Goal: Task Accomplishment & Management: Use online tool/utility

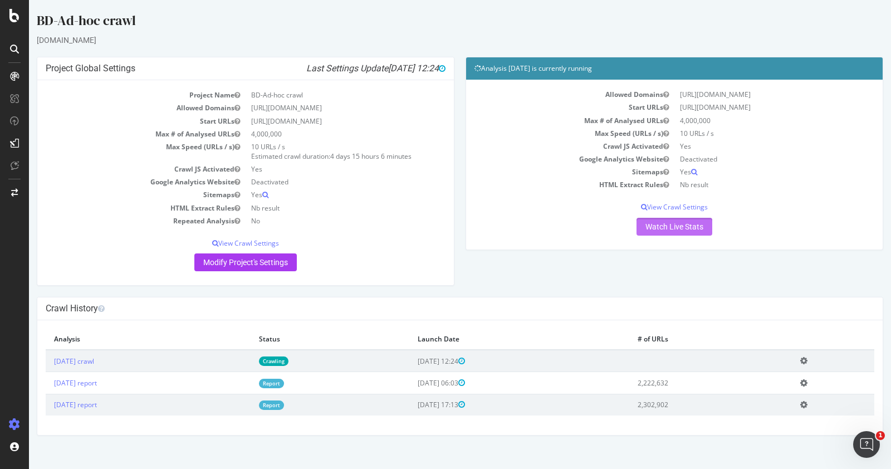
click at [698, 226] on link "Watch Live Stats" at bounding box center [675, 227] width 76 height 18
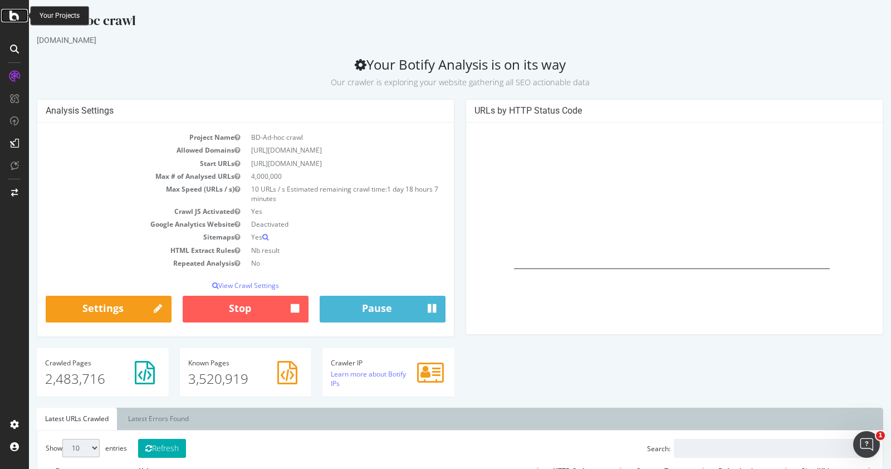
click at [12, 15] on icon at bounding box center [14, 15] width 10 height 13
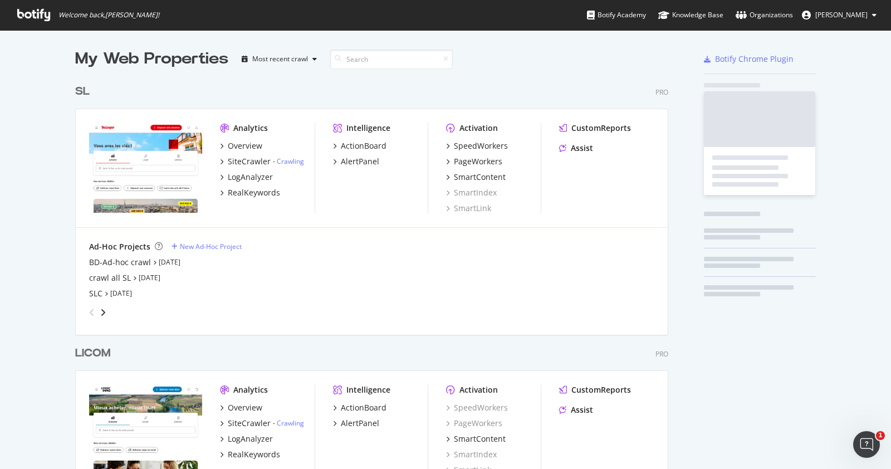
scroll to position [458, 869]
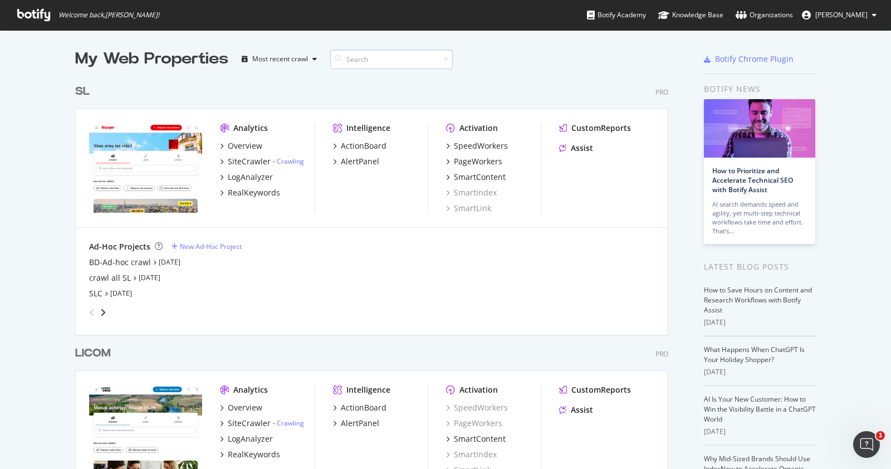
click at [376, 64] on input at bounding box center [391, 59] width 123 height 19
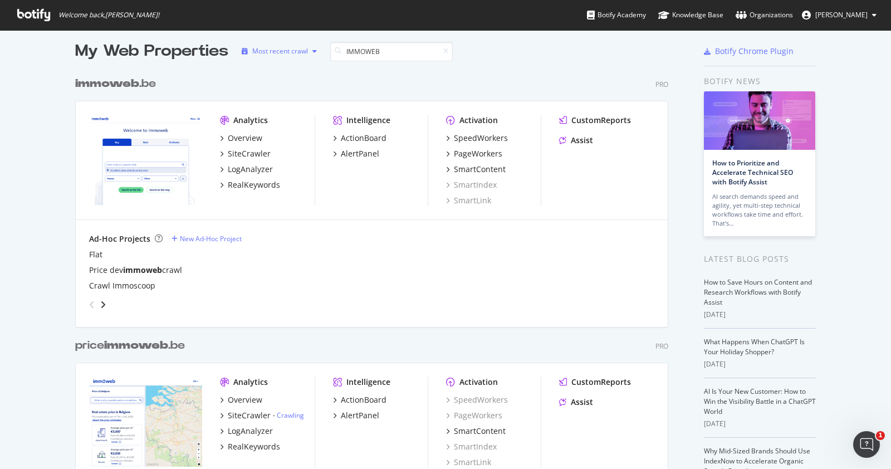
scroll to position [8, 0]
type input "IMMOWEB"
click at [248, 141] on div "Overview" at bounding box center [245, 138] width 35 height 11
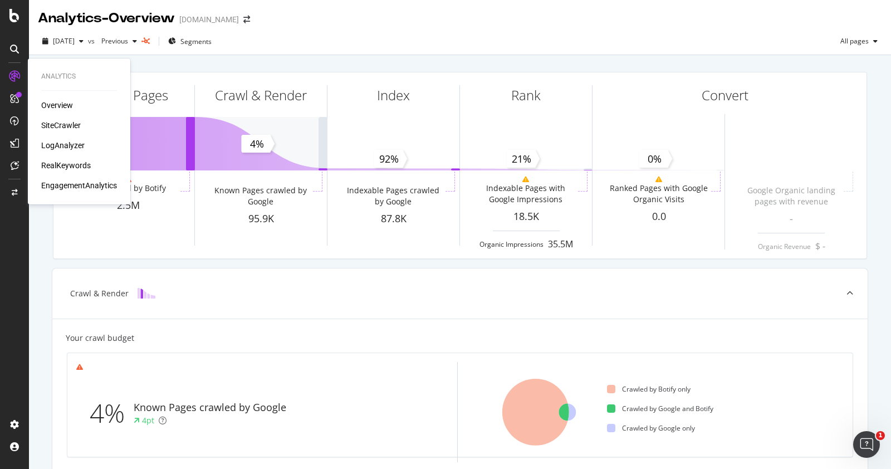
click at [65, 124] on div "SiteCrawler" at bounding box center [61, 125] width 40 height 11
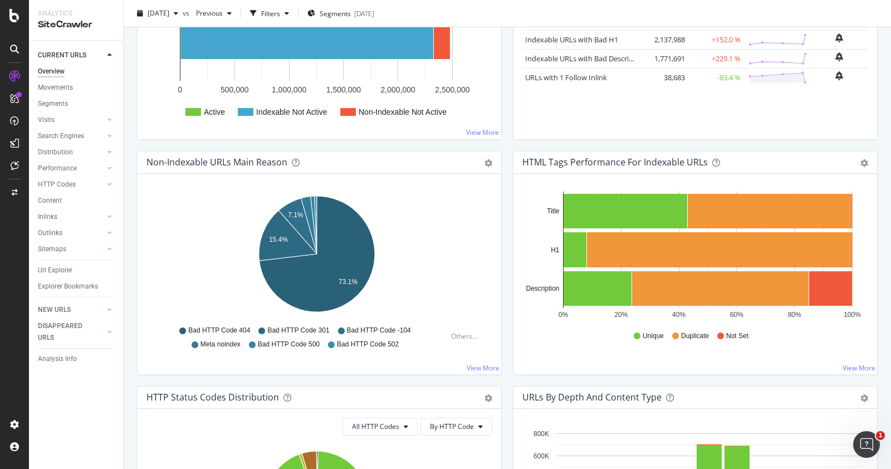
scroll to position [97, 0]
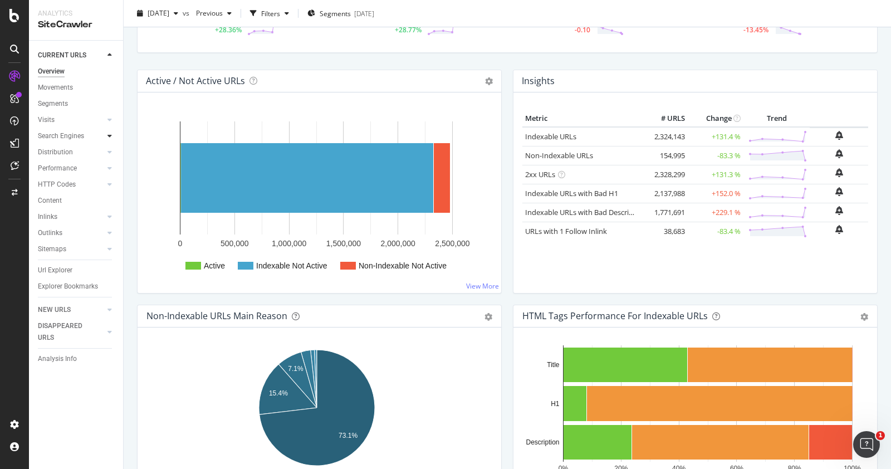
click at [106, 138] on div at bounding box center [109, 135] width 11 height 11
click at [64, 154] on div "Top Charts" at bounding box center [59, 152] width 33 height 12
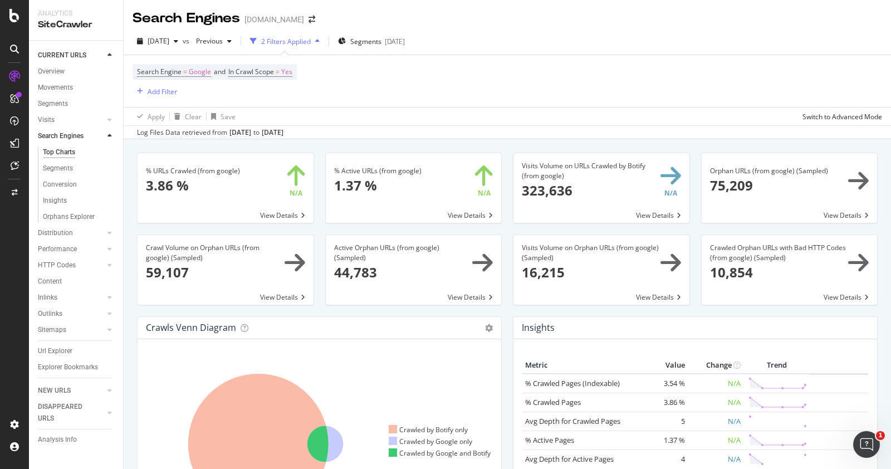
click at [468, 258] on span at bounding box center [414, 270] width 176 height 70
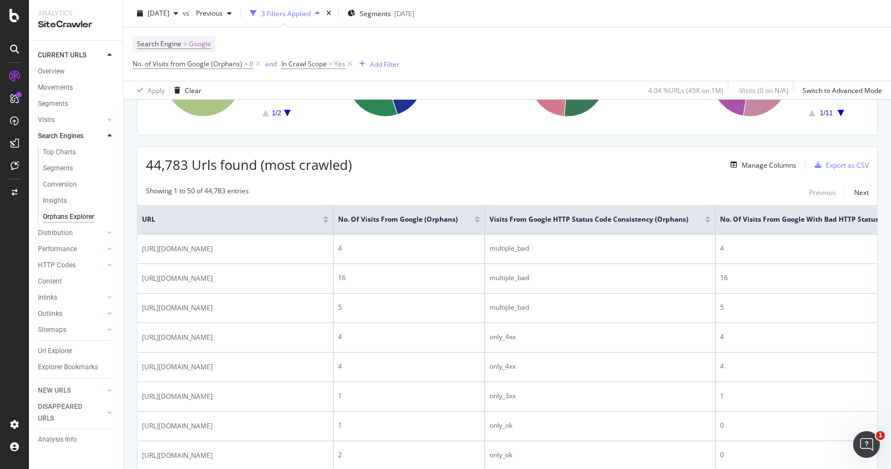
scroll to position [144, 0]
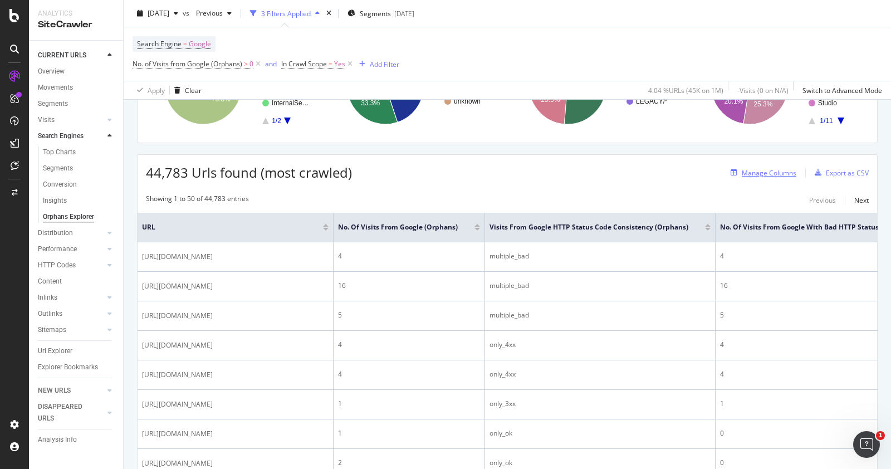
click at [769, 171] on div "Manage Columns" at bounding box center [769, 172] width 55 height 9
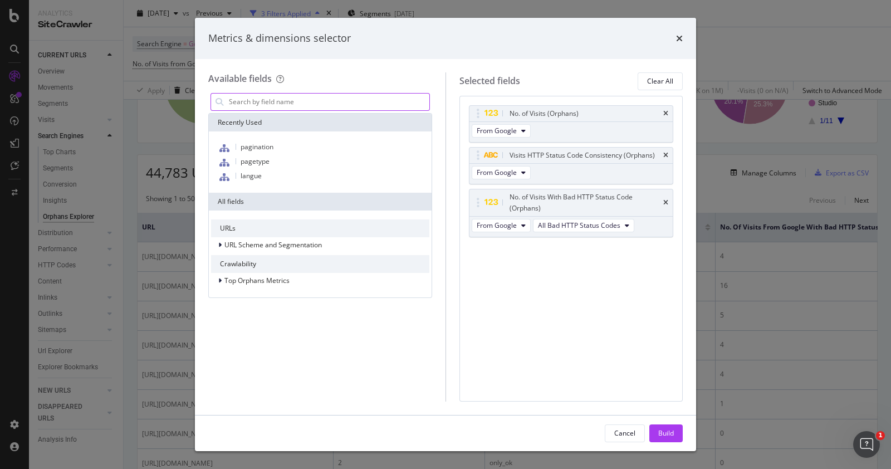
click at [307, 104] on input "modal" at bounding box center [329, 102] width 202 height 17
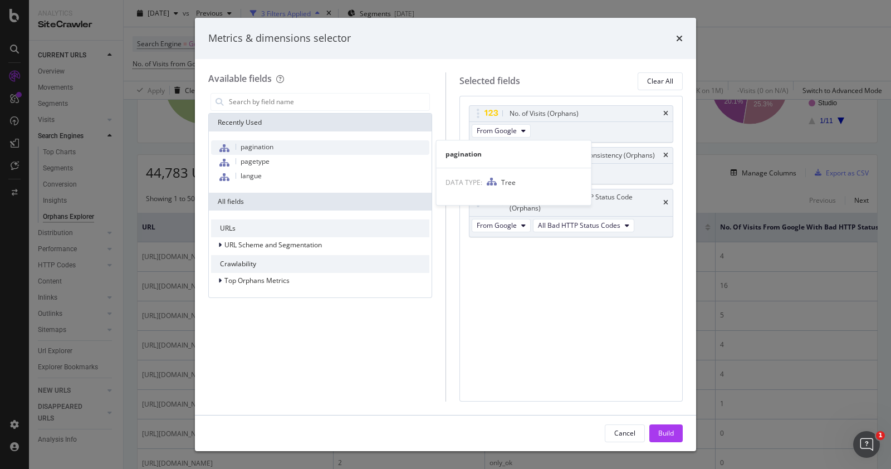
click at [271, 146] on span "pagination" at bounding box center [257, 146] width 33 height 9
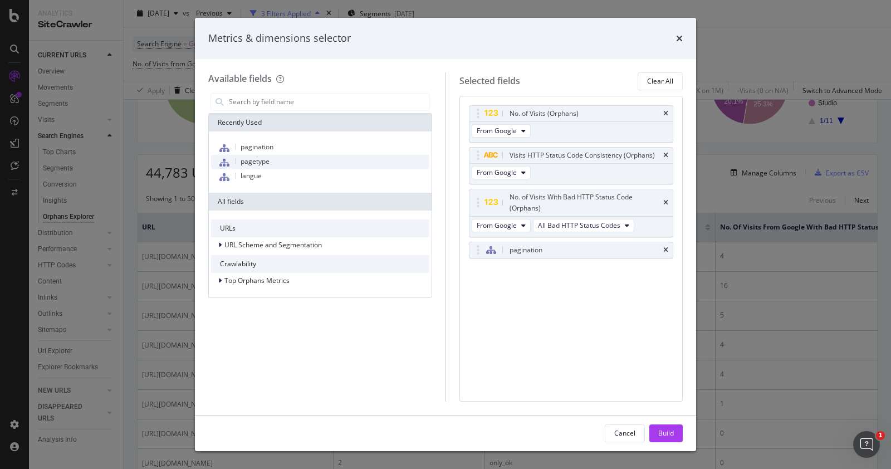
click at [268, 159] on span "pagetype" at bounding box center [255, 160] width 29 height 9
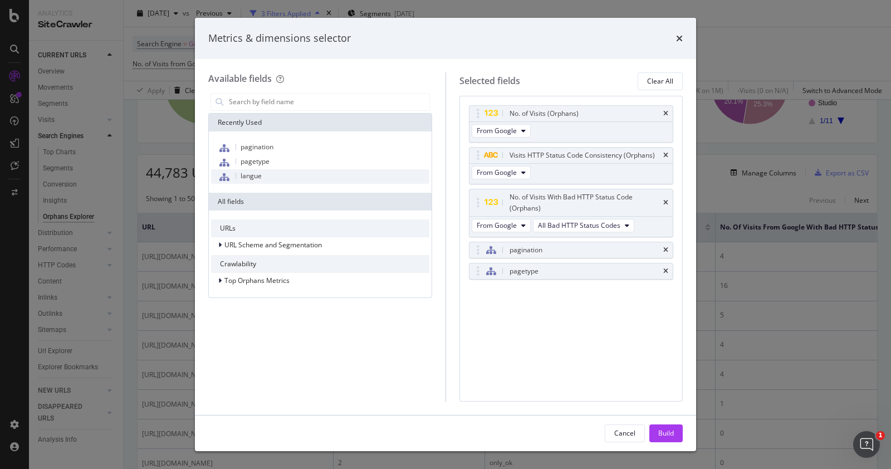
click at [262, 172] on div "langue" at bounding box center [320, 176] width 218 height 14
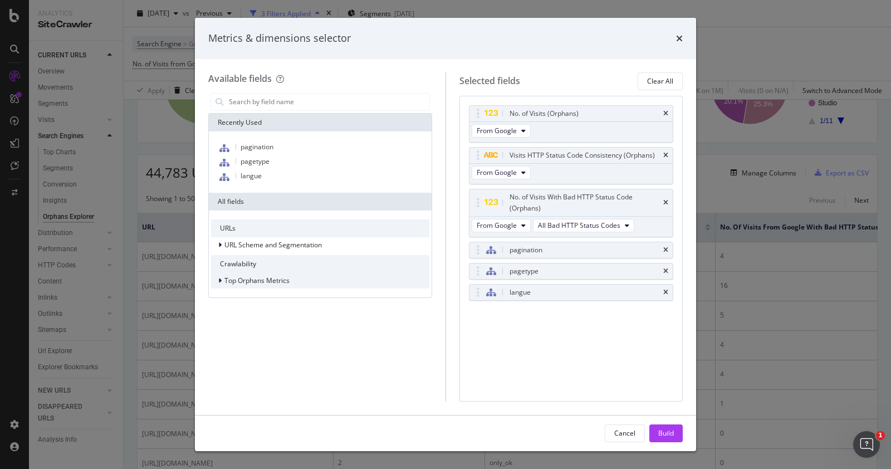
click at [221, 277] on icon "modal" at bounding box center [219, 280] width 3 height 7
click at [221, 277] on icon "modal" at bounding box center [220, 280] width 4 height 7
click at [682, 34] on icon "times" at bounding box center [679, 38] width 7 height 9
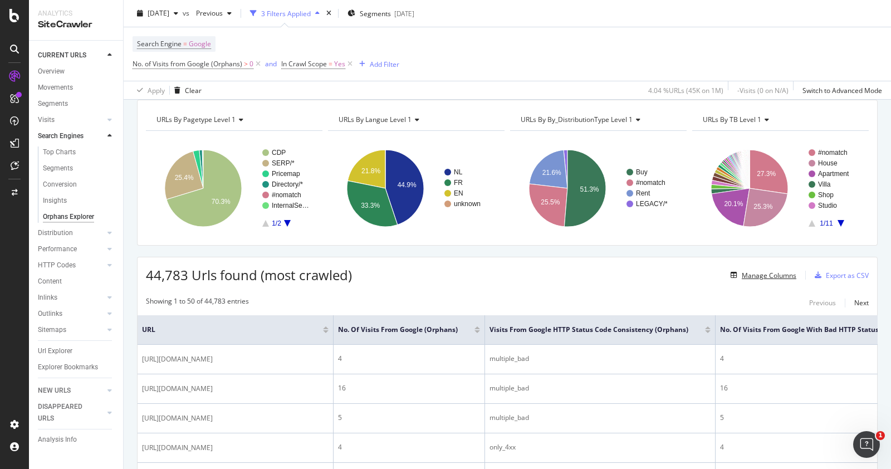
scroll to position [39, 0]
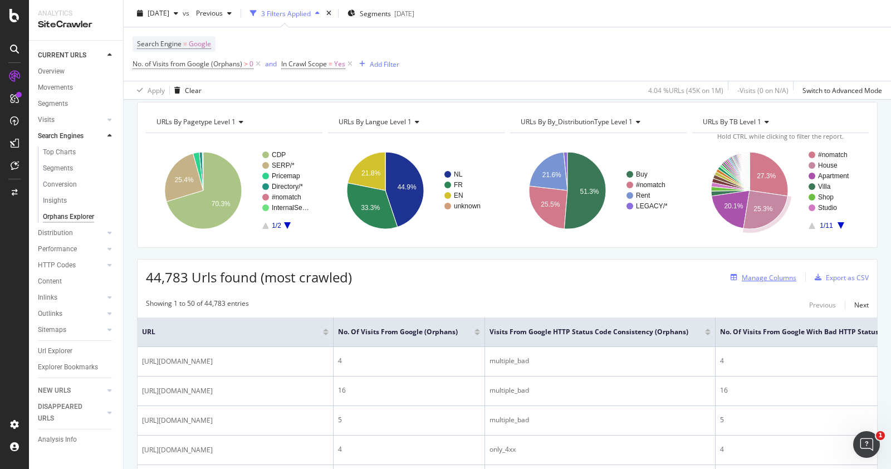
click at [782, 277] on div "Manage Columns" at bounding box center [769, 277] width 55 height 9
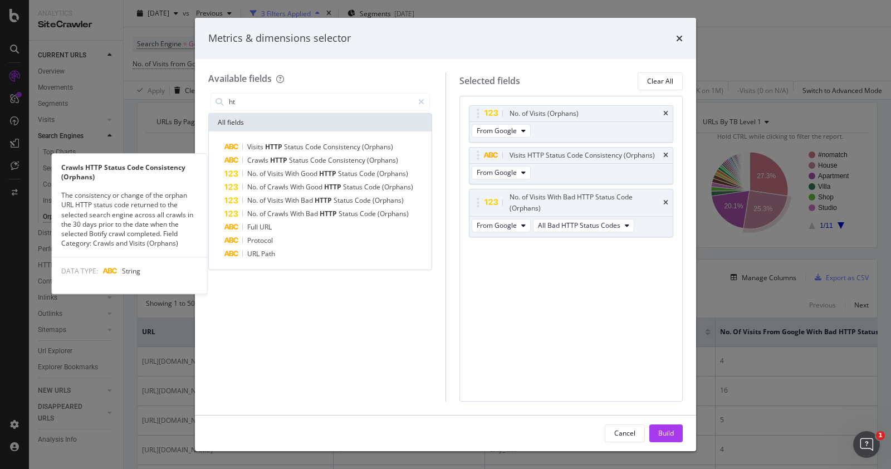
type input "h"
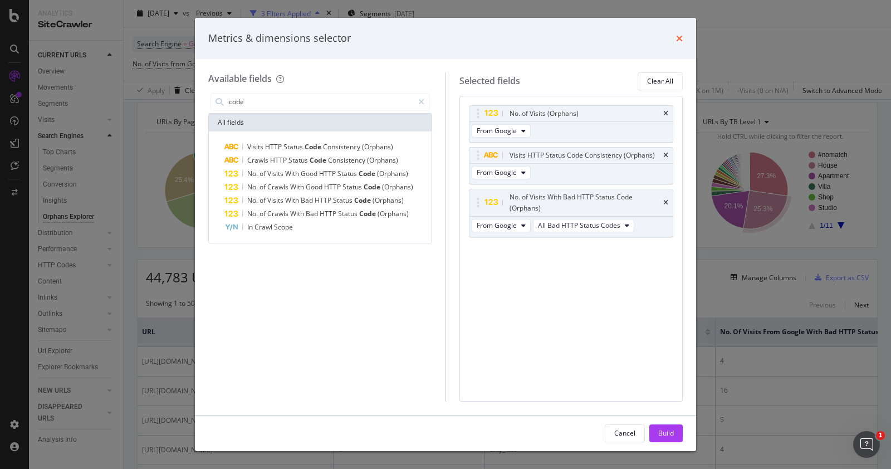
type input "code"
click at [682, 36] on icon "times" at bounding box center [679, 38] width 7 height 9
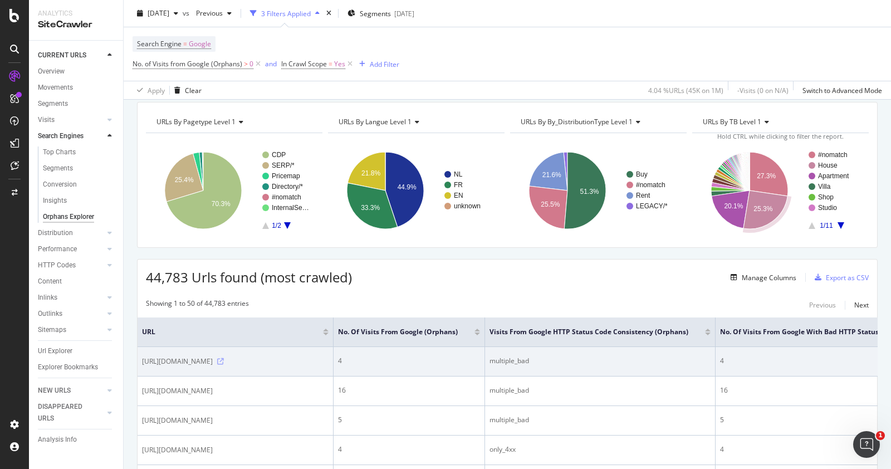
click at [224, 359] on icon at bounding box center [220, 361] width 7 height 7
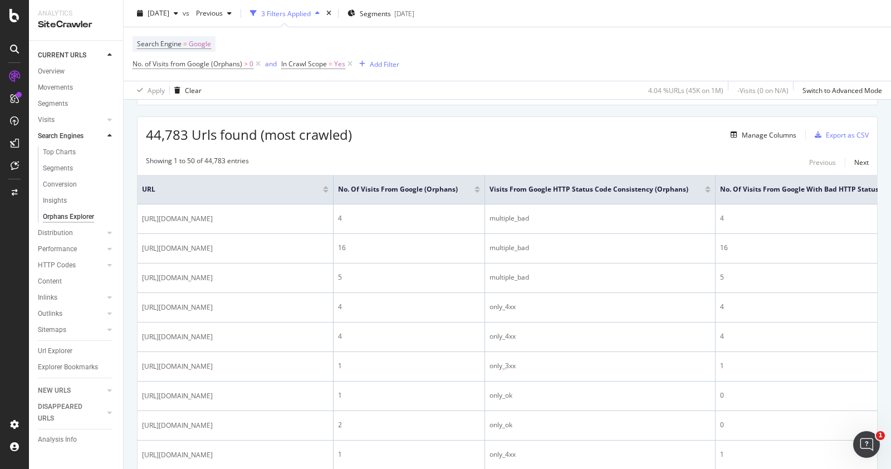
scroll to position [173, 0]
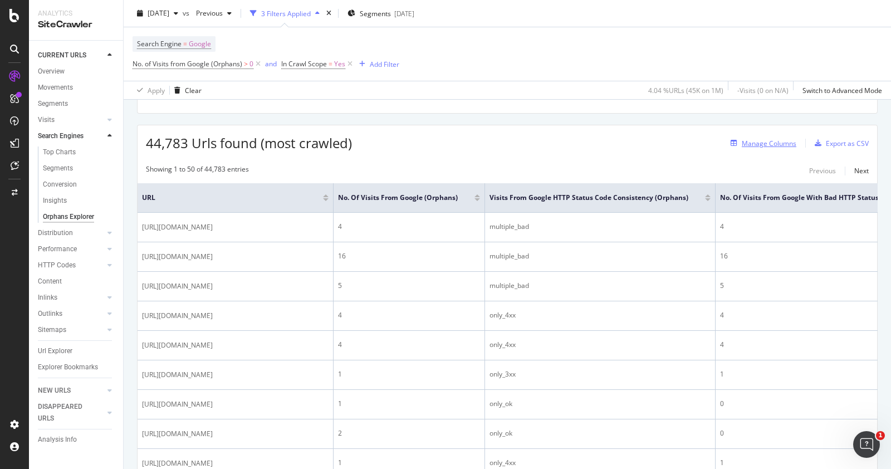
click at [752, 141] on div "Manage Columns" at bounding box center [769, 143] width 55 height 9
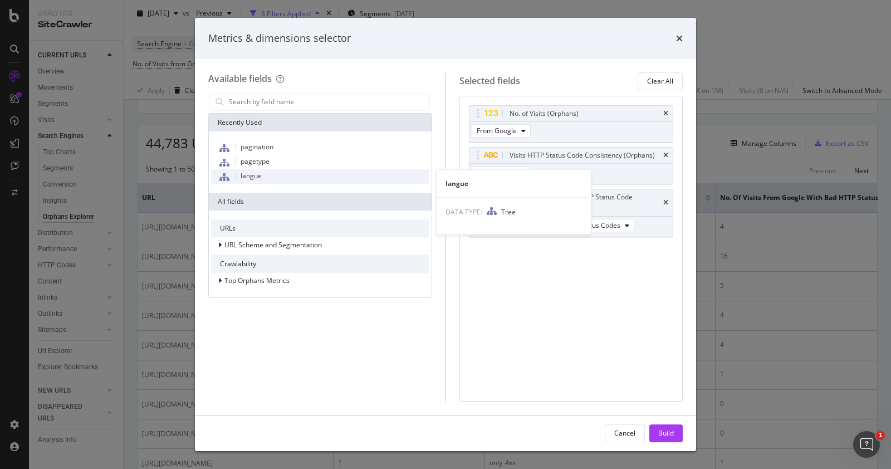
click at [262, 176] on div "langue" at bounding box center [320, 176] width 218 height 14
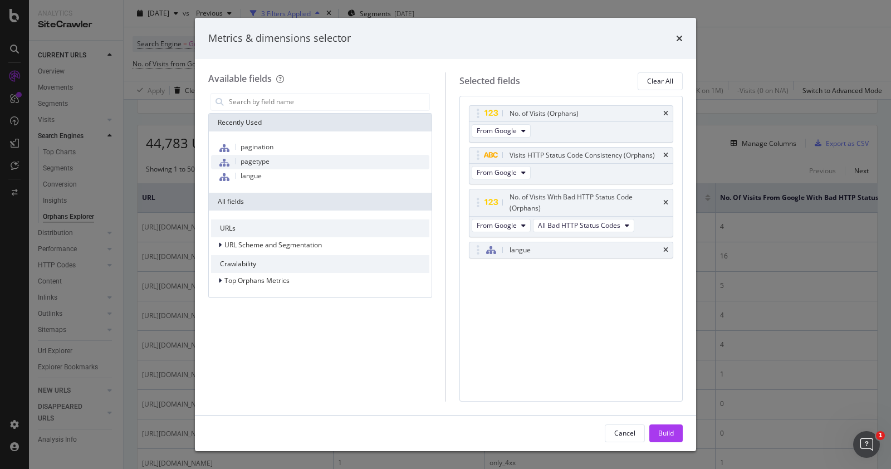
click at [265, 165] on span "pagetype" at bounding box center [255, 160] width 29 height 9
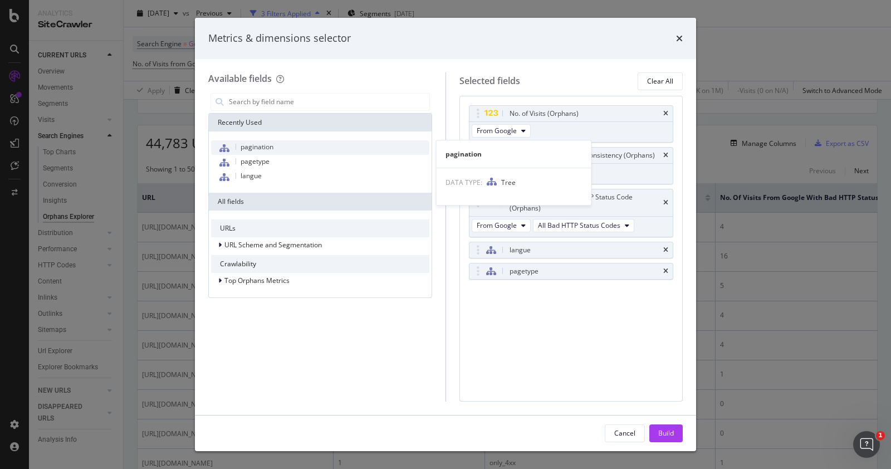
click at [273, 151] on div "pagination" at bounding box center [320, 147] width 218 height 14
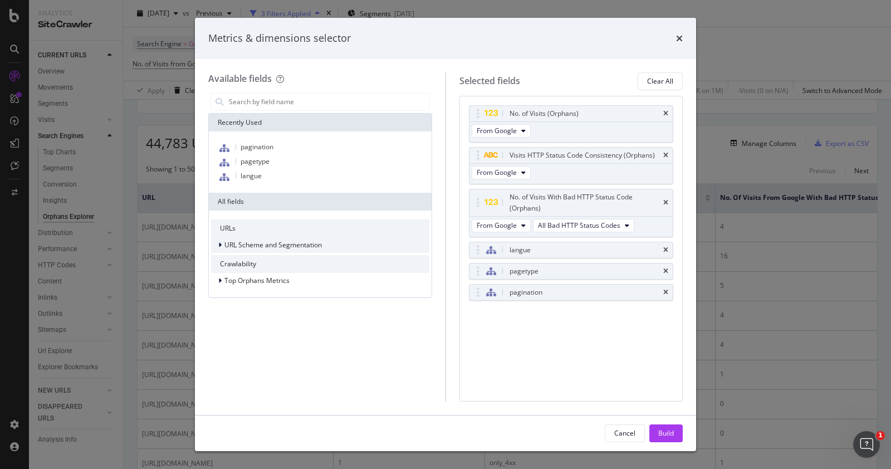
click at [221, 244] on icon "modal" at bounding box center [219, 245] width 3 height 7
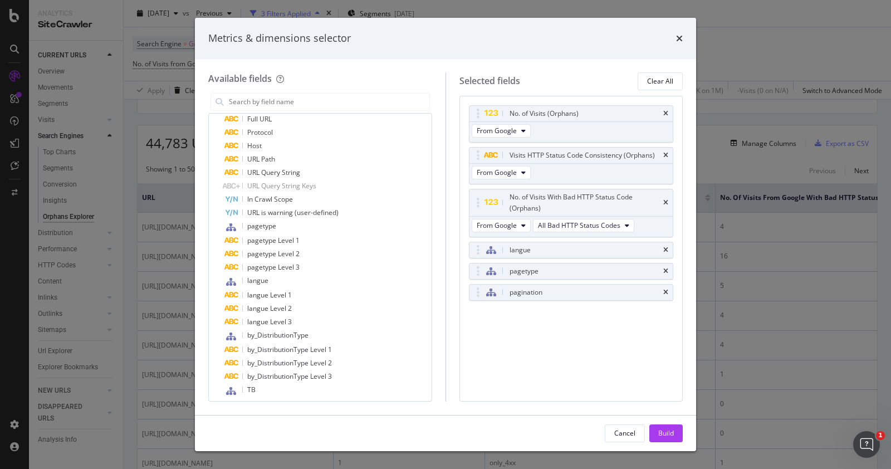
scroll to position [239, 0]
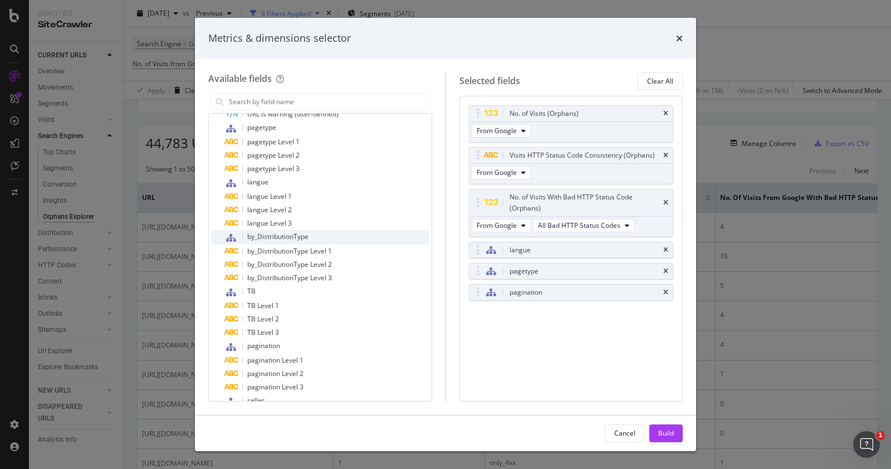
click at [339, 242] on div "by_DistributionType" at bounding box center [326, 237] width 205 height 14
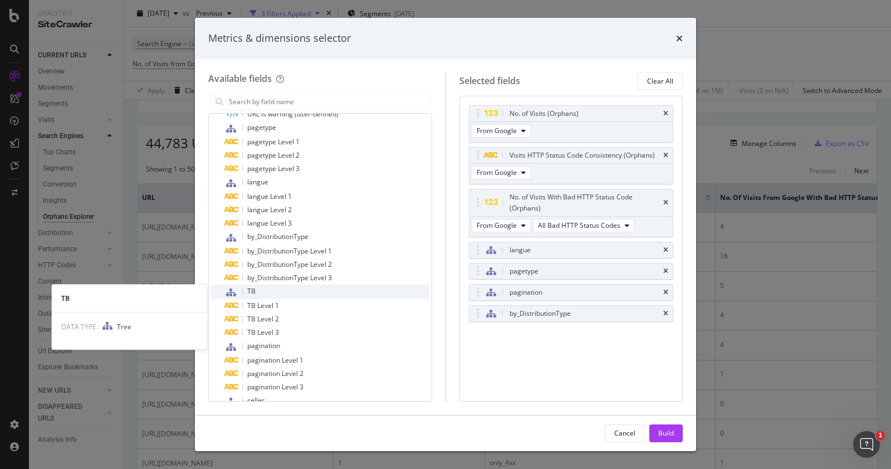
click at [314, 292] on div "TB" at bounding box center [326, 292] width 205 height 14
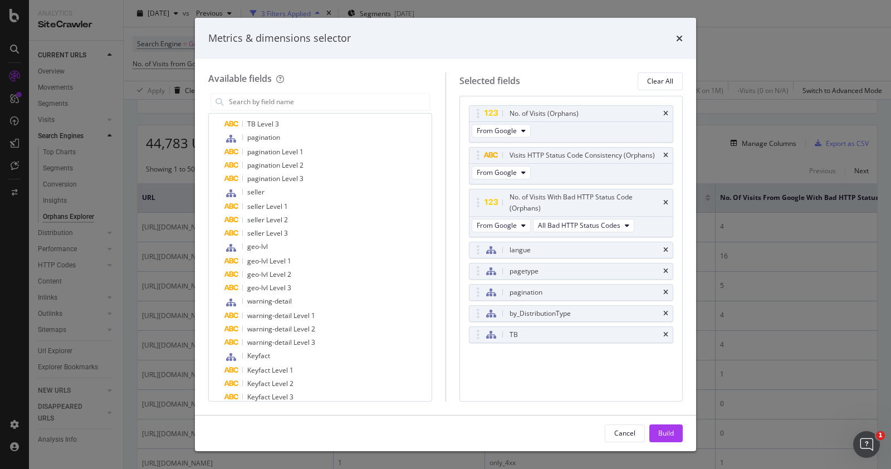
scroll to position [446, 0]
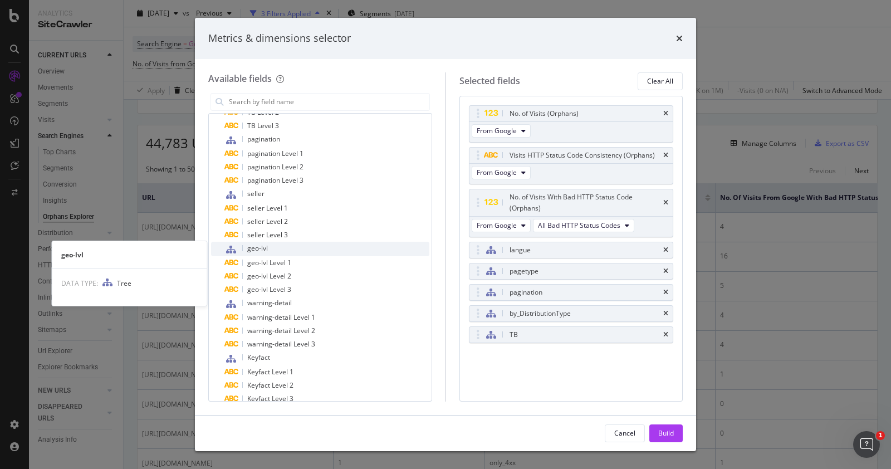
click at [300, 251] on div "geo-lvl" at bounding box center [326, 249] width 205 height 14
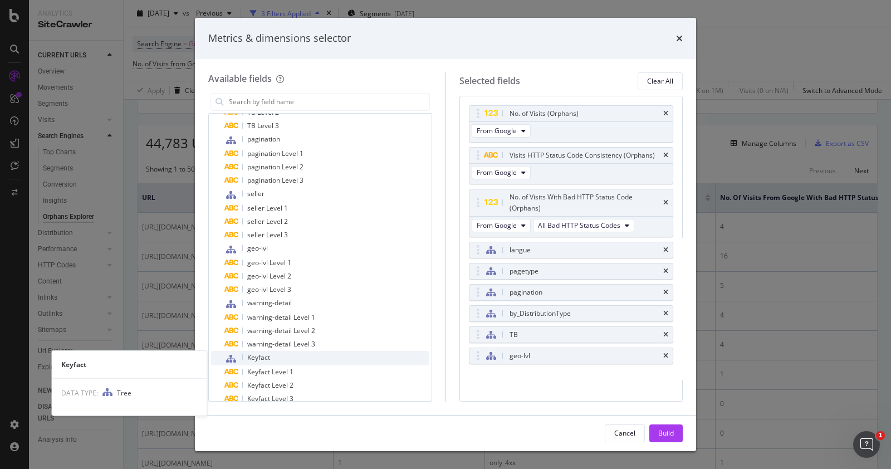
click at [285, 353] on div "Keyfact" at bounding box center [326, 358] width 205 height 14
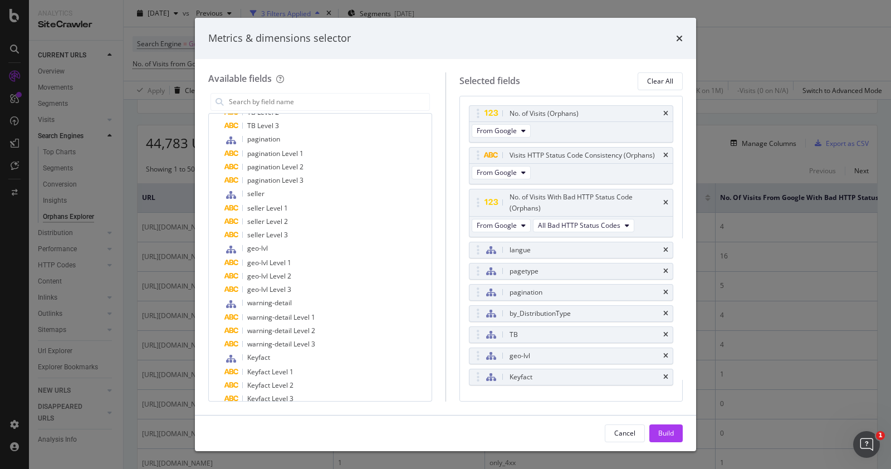
scroll to position [493, 0]
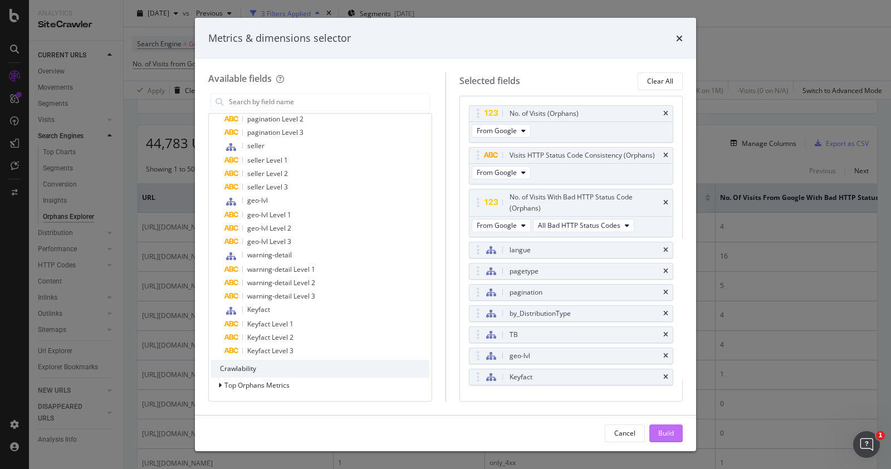
click at [668, 440] on div "Build" at bounding box center [666, 433] width 16 height 17
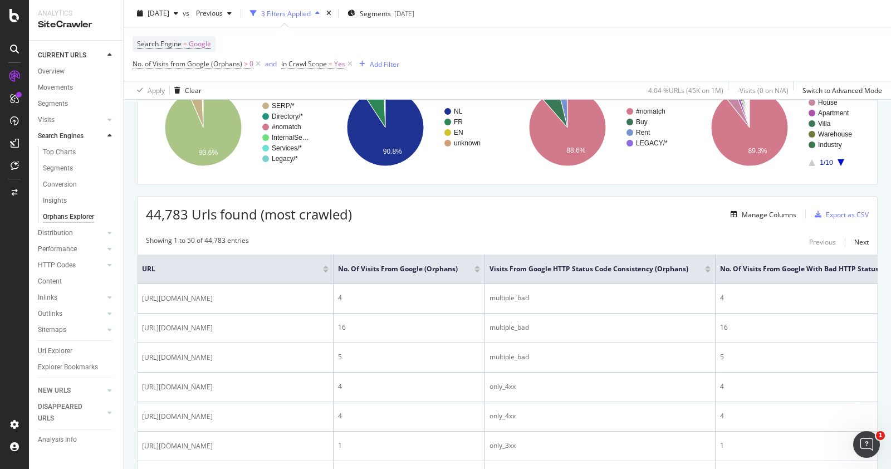
scroll to position [3, 0]
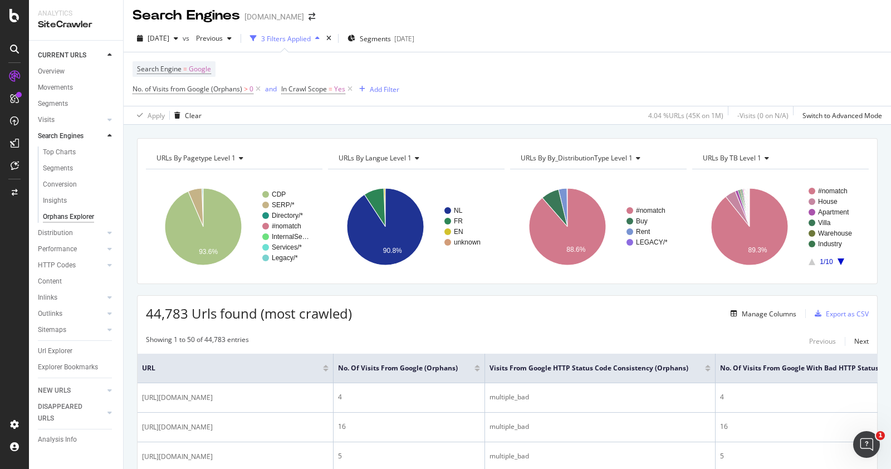
click at [635, 158] on icon at bounding box center [637, 158] width 8 height 7
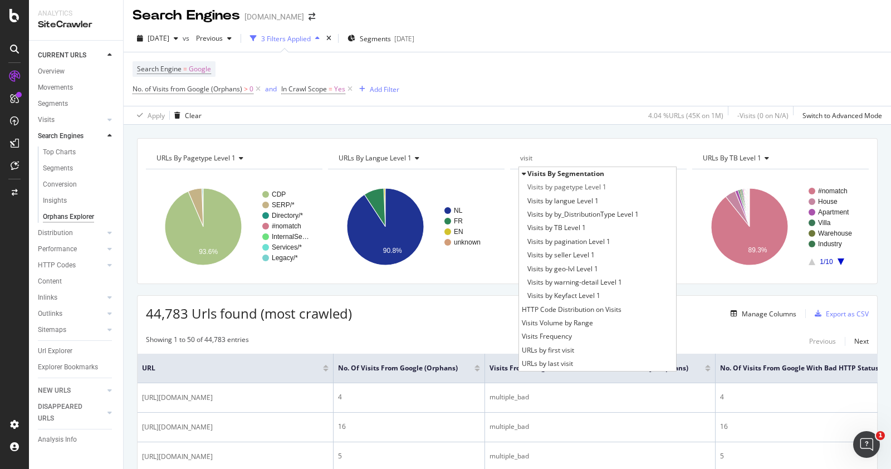
drag, startPoint x: 569, startPoint y: 158, endPoint x: 487, endPoint y: 150, distance: 81.7
click at [487, 150] on div "URLs By pagetype Level 1 Chart (by Value) Table Expand Export as CSV Export as …" at bounding box center [507, 211] width 728 height 128
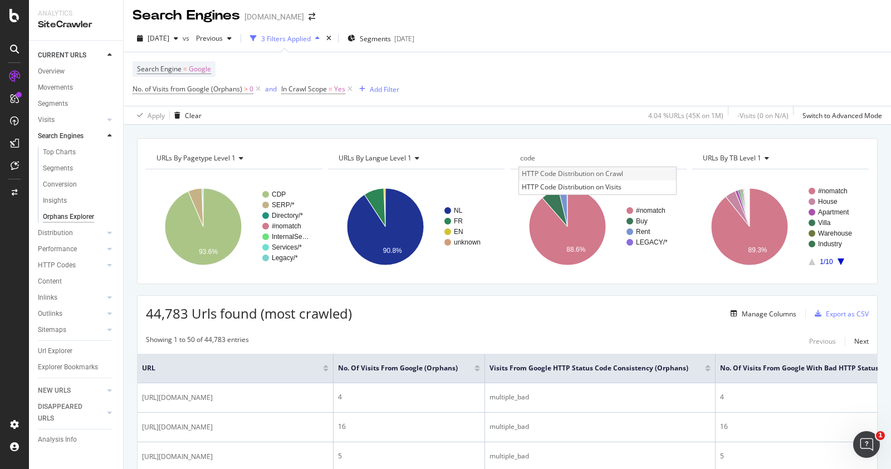
type input "code"
click at [534, 174] on span "HTTP Code Distribution on Crawl" at bounding box center [572, 173] width 101 height 11
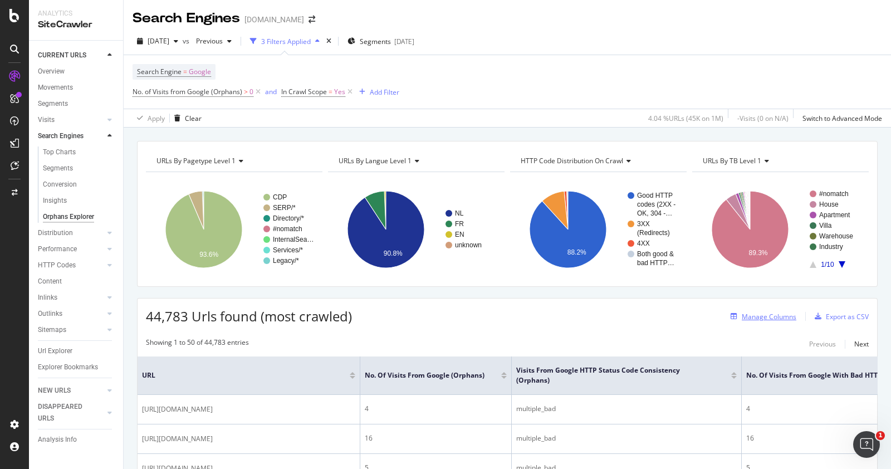
click at [747, 316] on div "Manage Columns" at bounding box center [769, 316] width 55 height 9
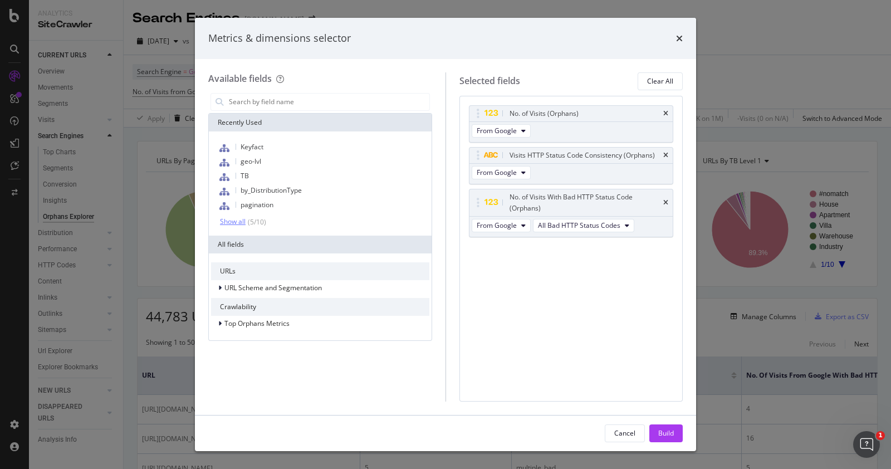
click at [240, 221] on div "Show all" at bounding box center [233, 222] width 26 height 8
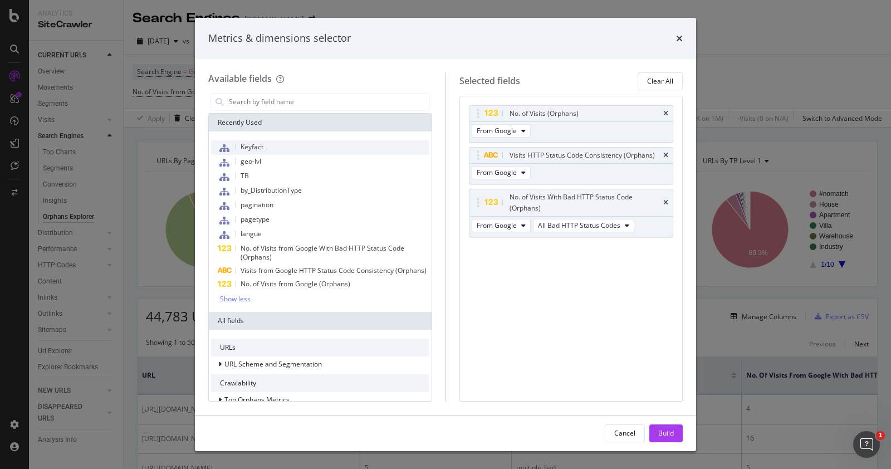
click at [297, 147] on div "Keyfact" at bounding box center [320, 147] width 218 height 14
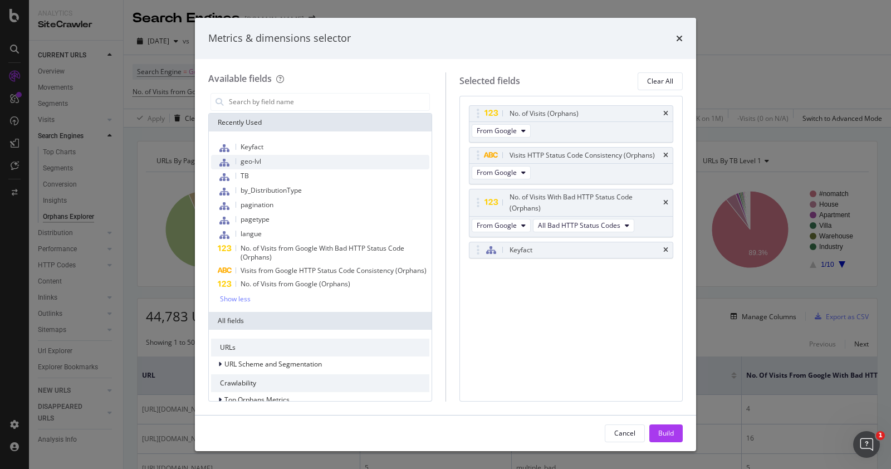
click at [280, 161] on div "geo-lvl" at bounding box center [320, 162] width 218 height 14
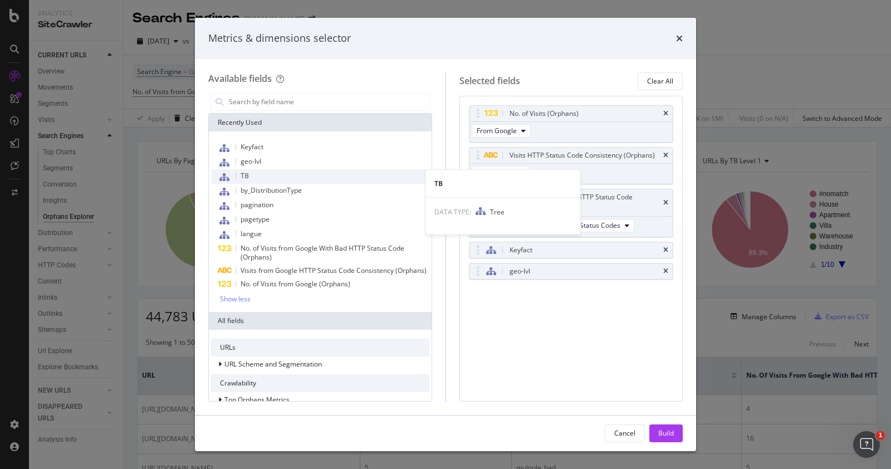
click at [262, 179] on div "TB" at bounding box center [320, 176] width 218 height 14
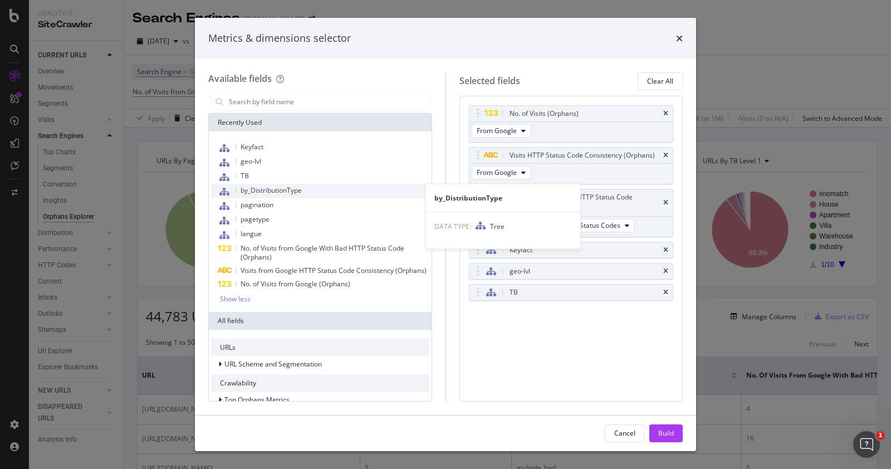
click at [262, 191] on span "by_DistributionType" at bounding box center [271, 189] width 61 height 9
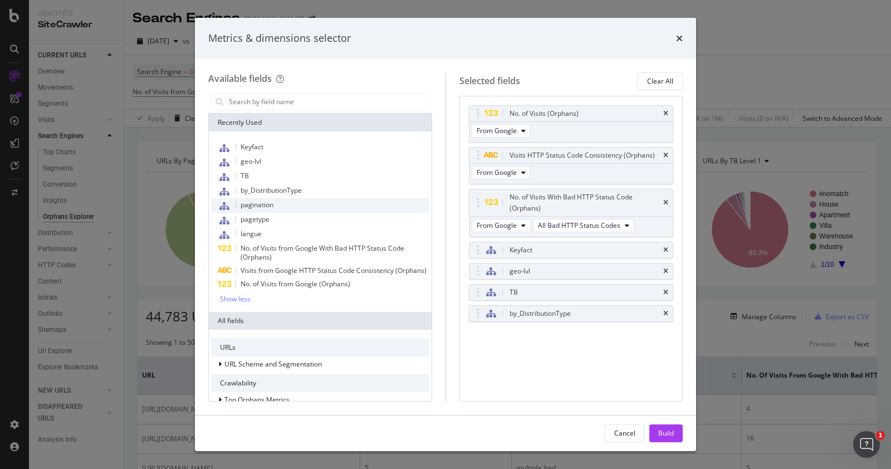
click at [258, 209] on div "pagination" at bounding box center [320, 205] width 218 height 14
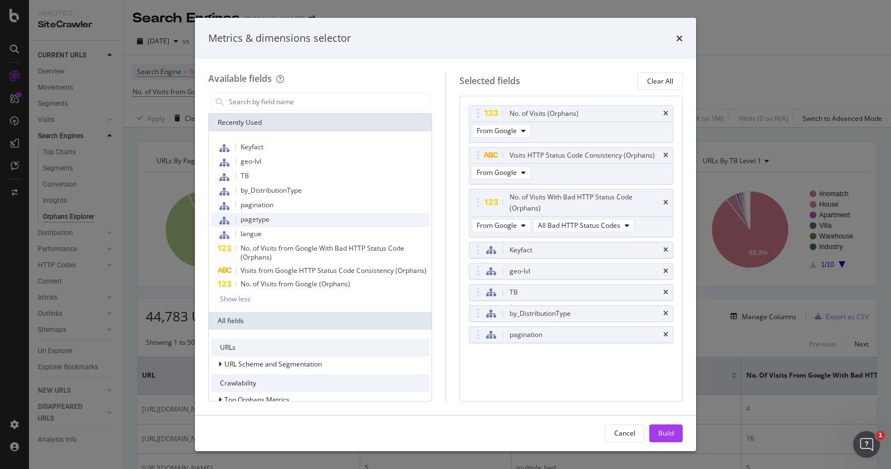
click at [259, 219] on span "pagetype" at bounding box center [255, 218] width 29 height 9
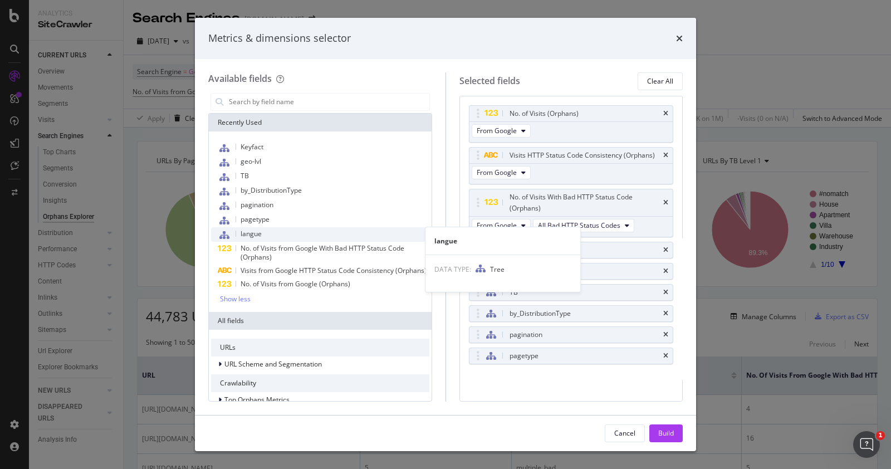
click at [256, 237] on span "langue" at bounding box center [251, 233] width 21 height 9
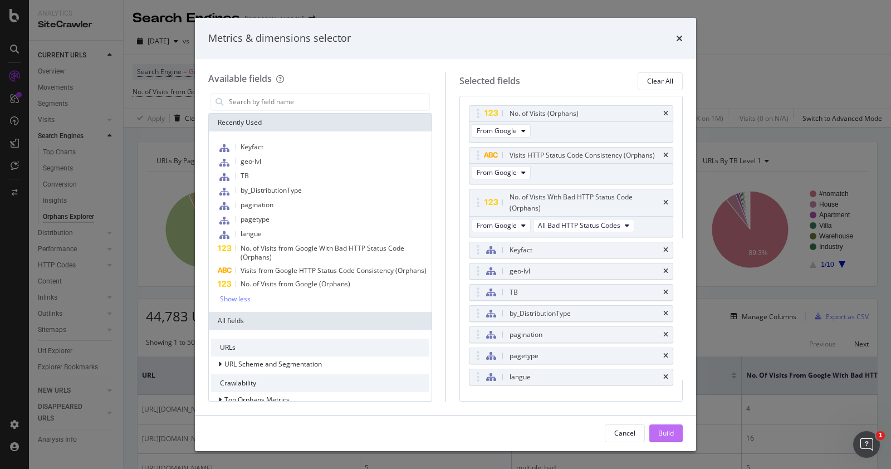
click at [671, 431] on div "Build" at bounding box center [666, 432] width 16 height 9
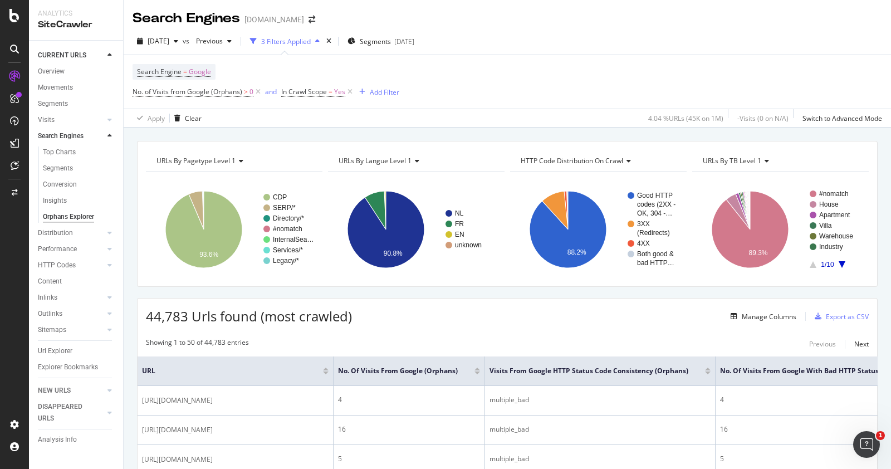
click at [671, 431] on div "multiple_bad" at bounding box center [600, 429] width 221 height 10
click at [624, 160] on icon at bounding box center [627, 161] width 8 height 7
type input "code"
click at [596, 176] on span "HTTP Code Distribution on Visits" at bounding box center [572, 176] width 100 height 11
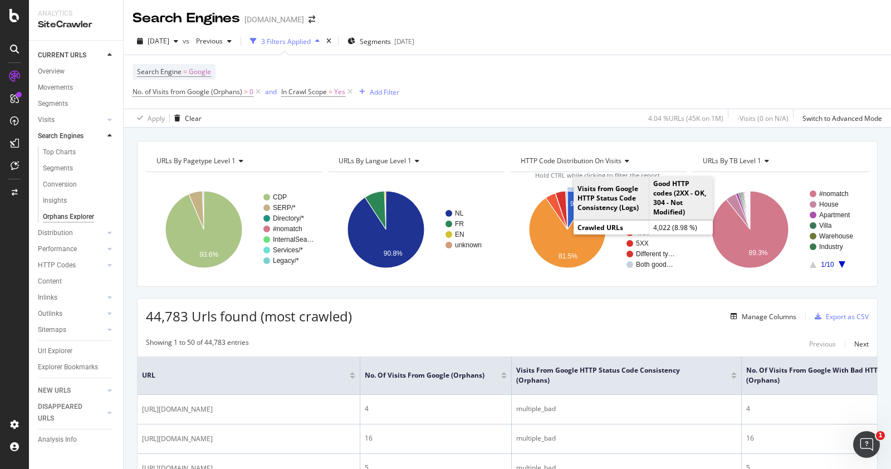
click at [570, 201] on text "9%" at bounding box center [575, 204] width 10 height 8
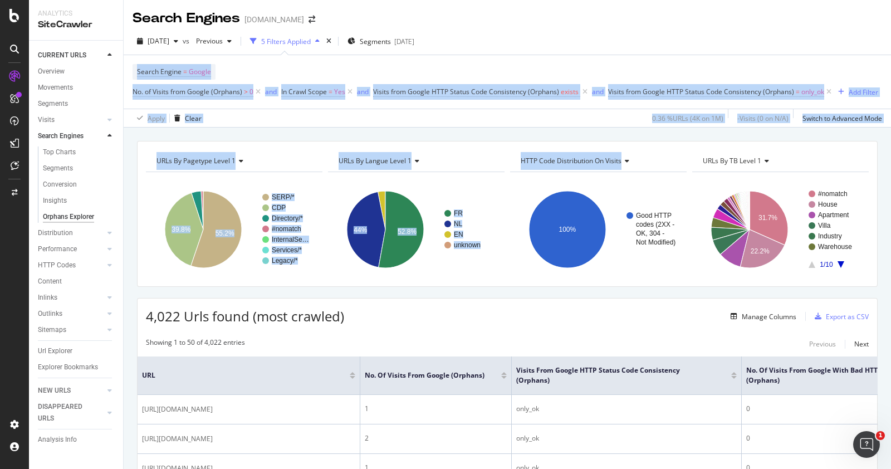
drag, startPoint x: 570, startPoint y: 201, endPoint x: 760, endPoint y: 51, distance: 241.9
click at [782, 34] on div "2025 Sep. 1st vs Previous 5 Filters Applied Segments 2025-06-23" at bounding box center [507, 43] width 767 height 22
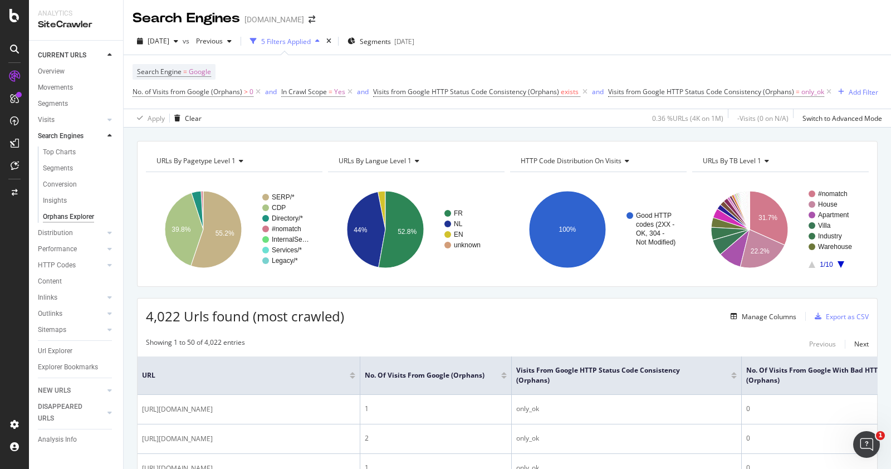
click at [603, 165] on span "HTTP Code Distribution on Visits" at bounding box center [571, 160] width 101 height 9
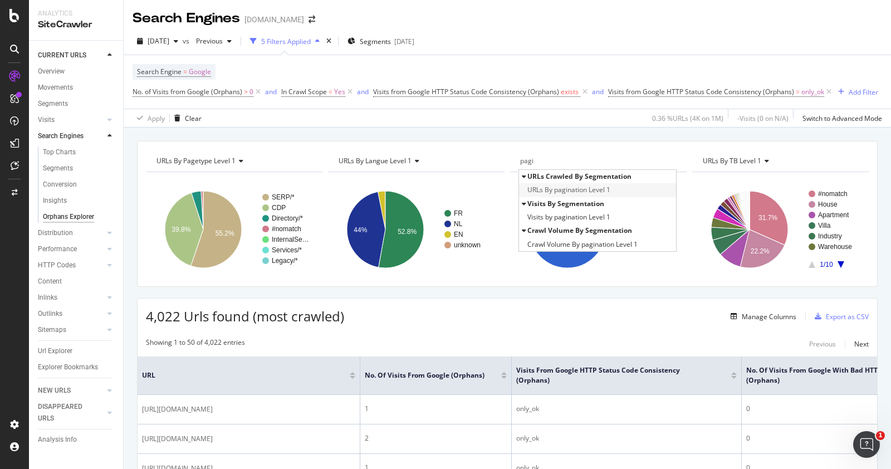
type input "pagi"
click at [578, 195] on span "URLs By pagination Level 1" at bounding box center [568, 189] width 83 height 11
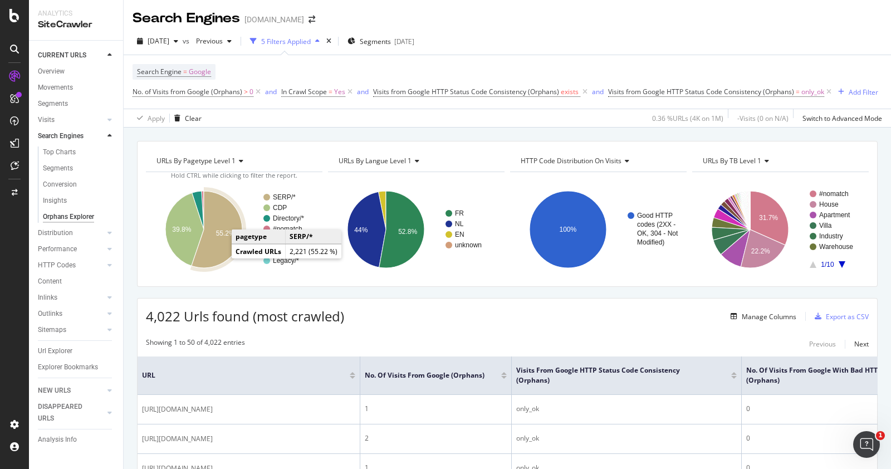
click at [221, 256] on icon "A chart." at bounding box center [217, 229] width 51 height 77
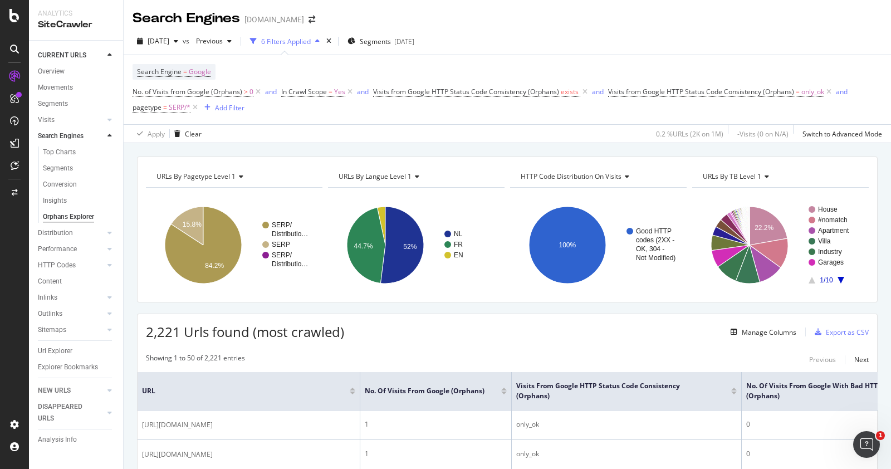
click at [623, 180] on icon at bounding box center [626, 176] width 8 height 7
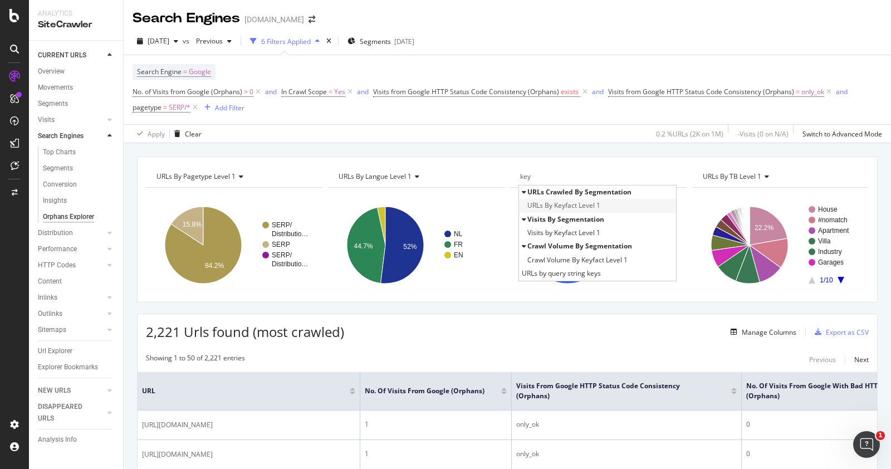
type input "key"
click at [564, 210] on span "URLs By Keyfact Level 1" at bounding box center [563, 205] width 73 height 11
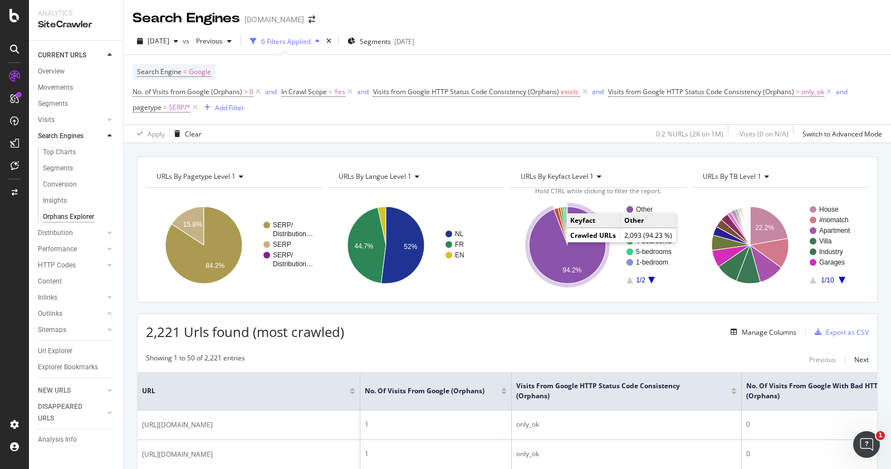
click at [573, 266] on icon "A chart." at bounding box center [567, 245] width 77 height 77
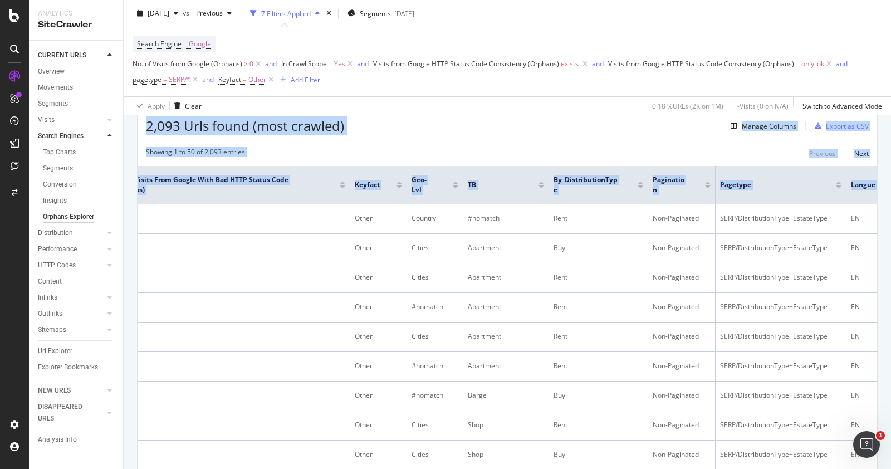
scroll to position [0, 670]
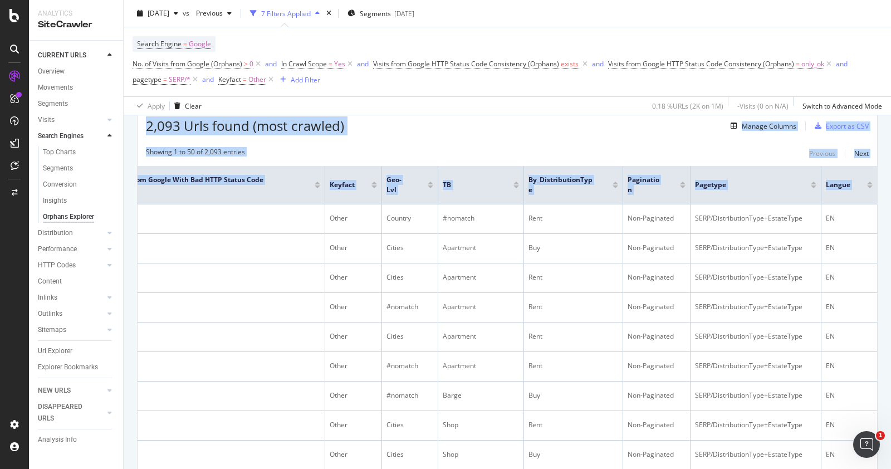
drag, startPoint x: 518, startPoint y: 221, endPoint x: 888, endPoint y: 262, distance: 372.7
click at [888, 262] on div "Search Engines immoweb.be 2025 Sep. 1st vs Previous 7 Filters Applied Segments …" at bounding box center [507, 234] width 767 height 469
click at [559, 118] on div "2,093 Urls found (most crawled) Manage Columns Export as CSV" at bounding box center [508, 121] width 740 height 27
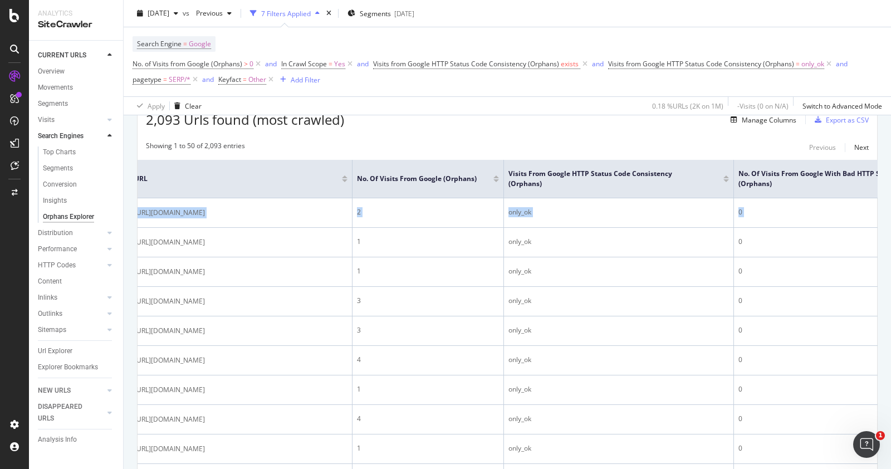
scroll to position [0, 0]
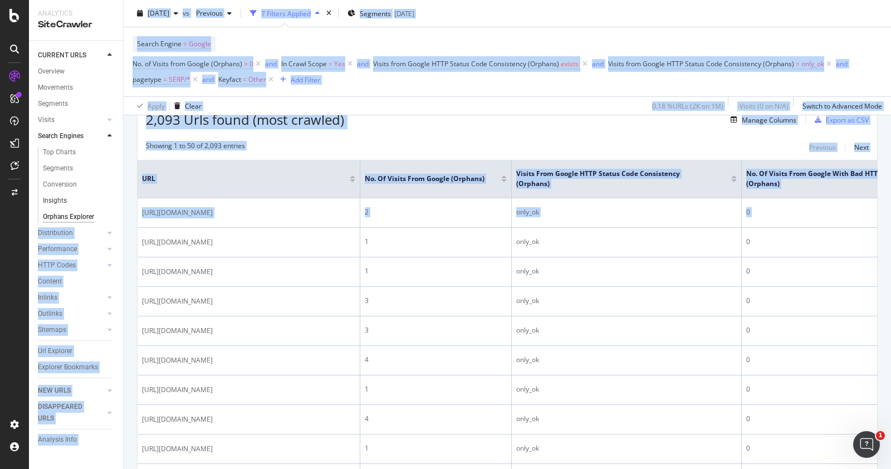
drag, startPoint x: 548, startPoint y: 217, endPoint x: 109, endPoint y: 203, distance: 439.1
click at [109, 203] on div "Analytics SiteCrawler CURRENT URLS Overview Movements Segments Visits Analysis …" at bounding box center [460, 234] width 862 height 469
click at [410, 141] on div "Showing 1 to 50 of 2,093 entries Previous Next" at bounding box center [508, 147] width 740 height 13
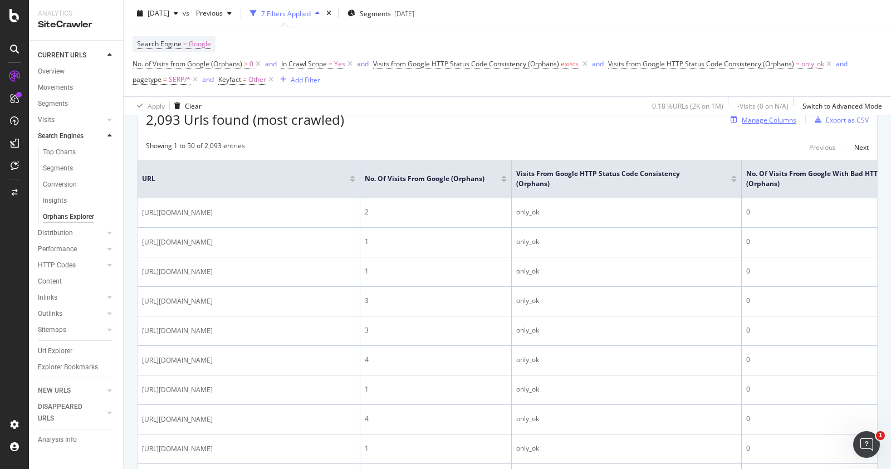
click at [765, 121] on div "Manage Columns" at bounding box center [769, 119] width 55 height 9
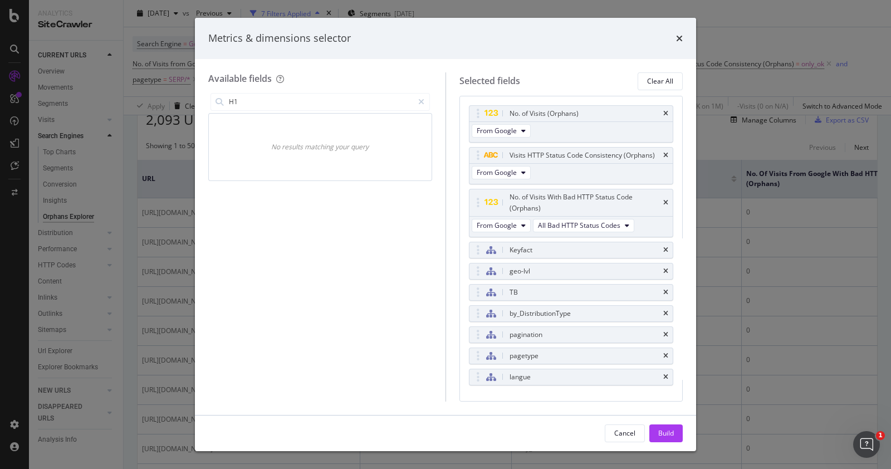
type input "H"
type input "H1"
click at [424, 98] on icon "modal" at bounding box center [421, 102] width 6 height 8
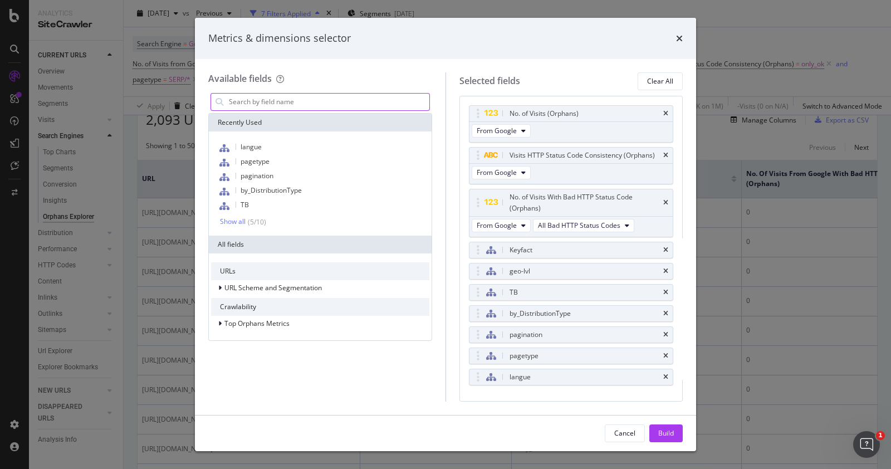
click at [233, 228] on div "langue pagetype pagination by_DistributionType TB Show all ( 5 / 10 )" at bounding box center [320, 183] width 223 height 104
click at [237, 265] on div "URLs" at bounding box center [320, 271] width 218 height 18
click at [677, 40] on icon "times" at bounding box center [679, 38] width 7 height 9
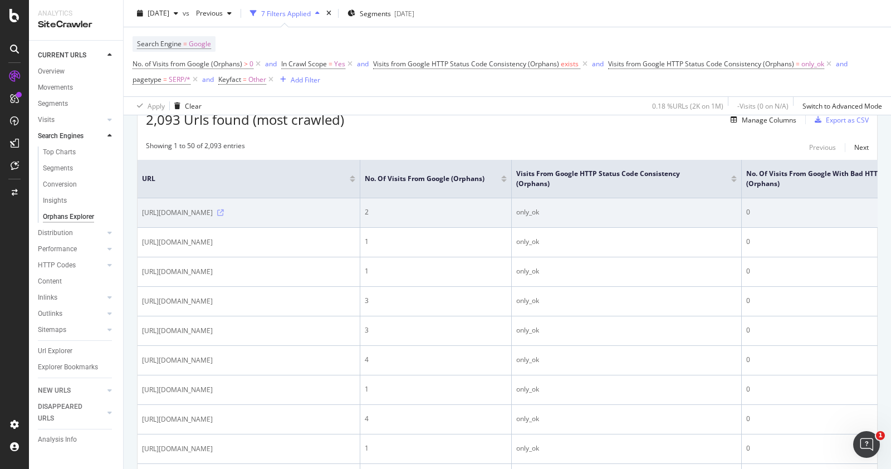
click at [224, 214] on icon at bounding box center [220, 212] width 7 height 7
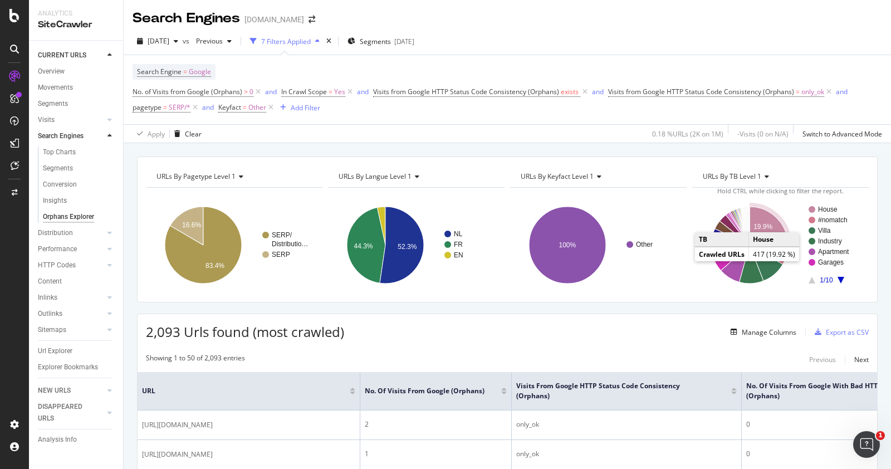
click at [763, 224] on text "19.9%" at bounding box center [763, 227] width 19 height 8
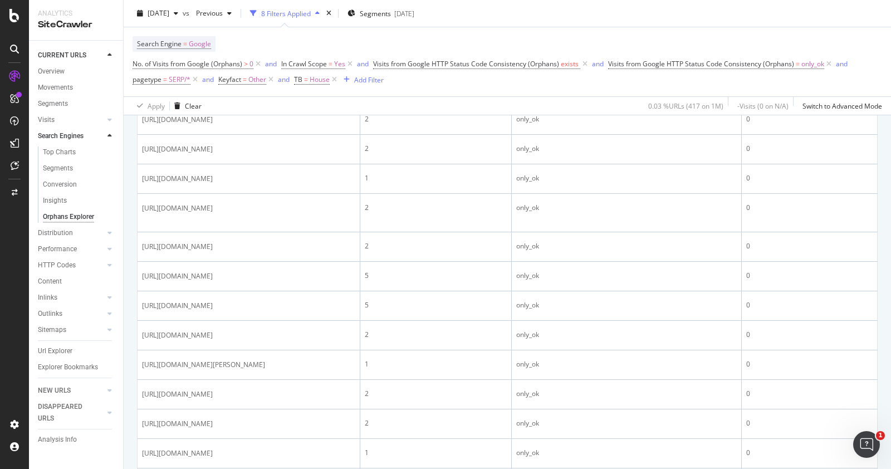
scroll to position [228, 0]
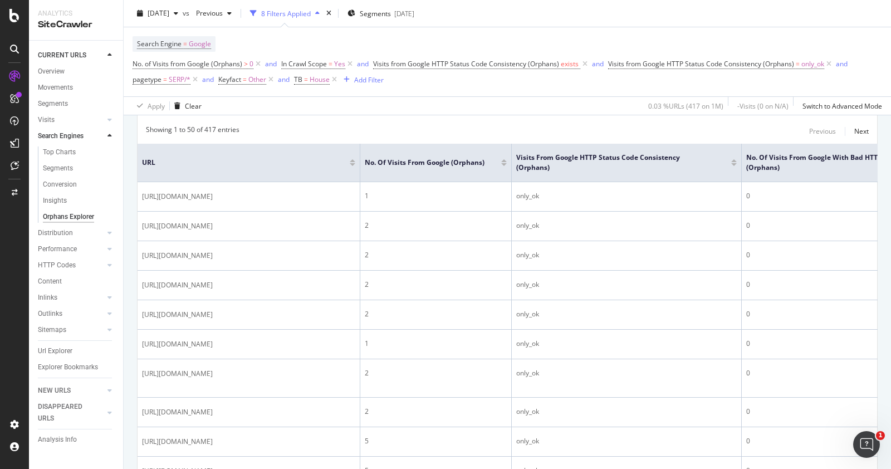
click at [503, 160] on div at bounding box center [504, 160] width 6 height 3
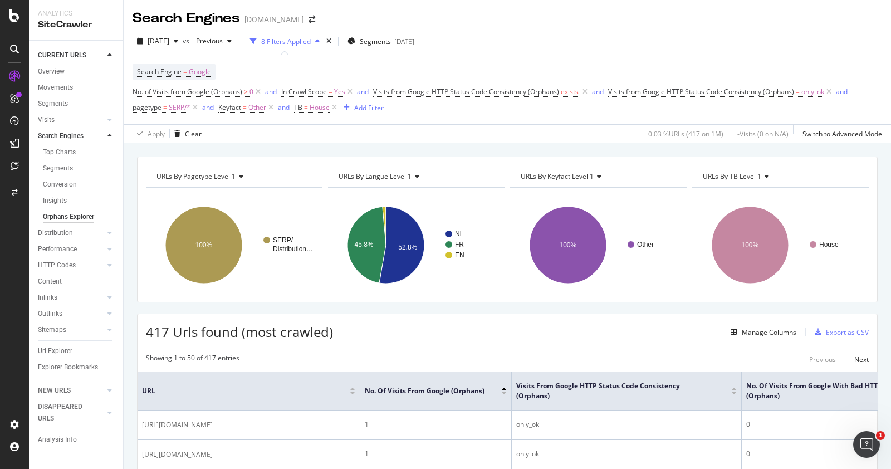
click at [504, 393] on div at bounding box center [504, 393] width 6 height 3
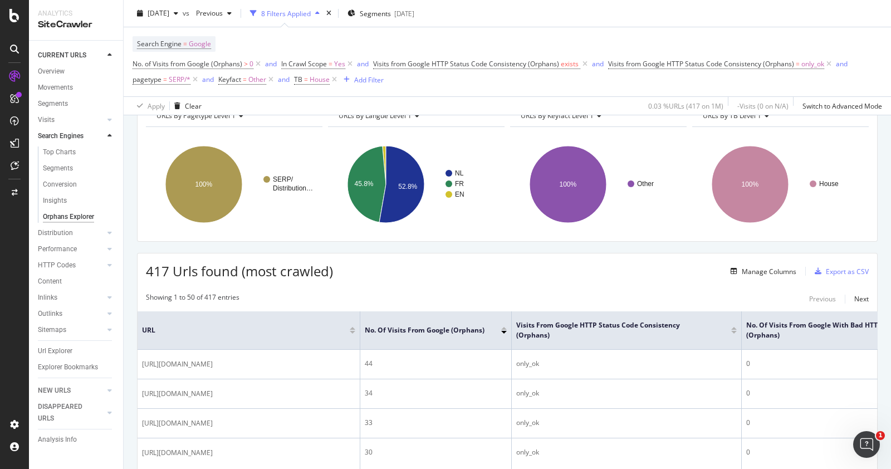
scroll to position [146, 0]
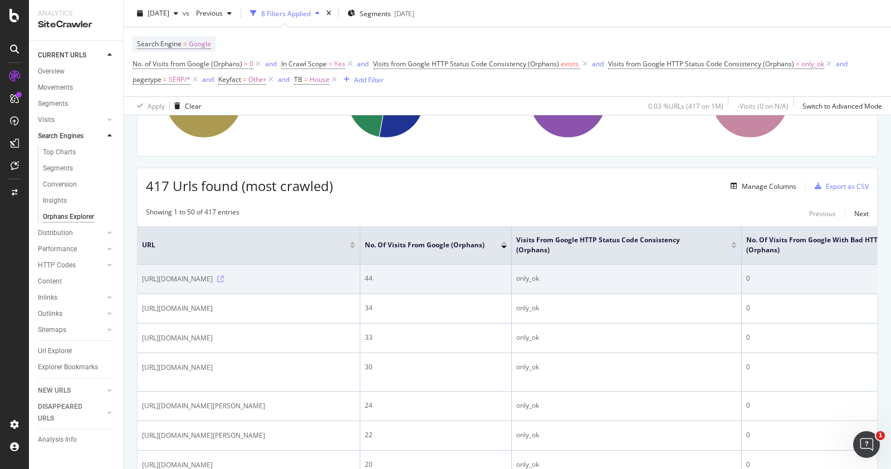
click at [224, 282] on icon at bounding box center [220, 279] width 7 height 7
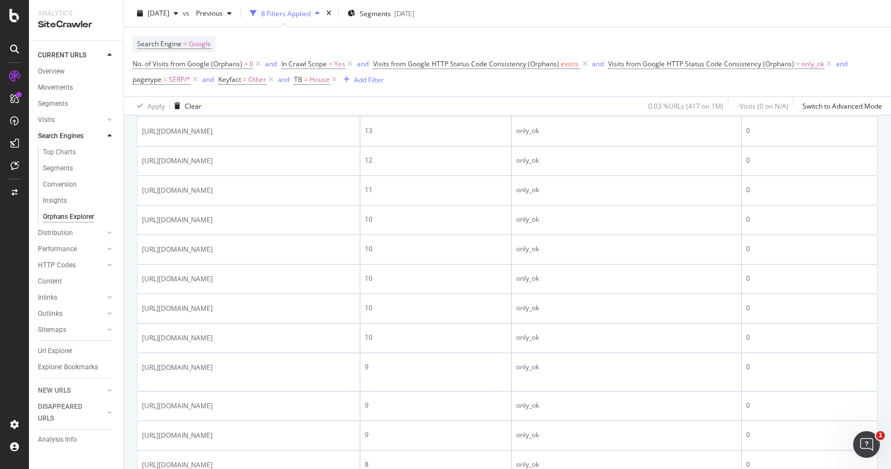
scroll to position [534, 0]
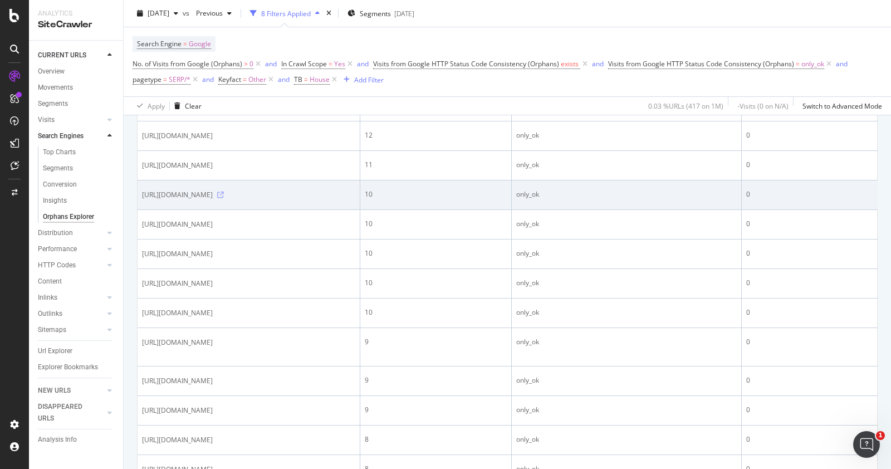
click at [224, 198] on icon at bounding box center [220, 195] width 7 height 7
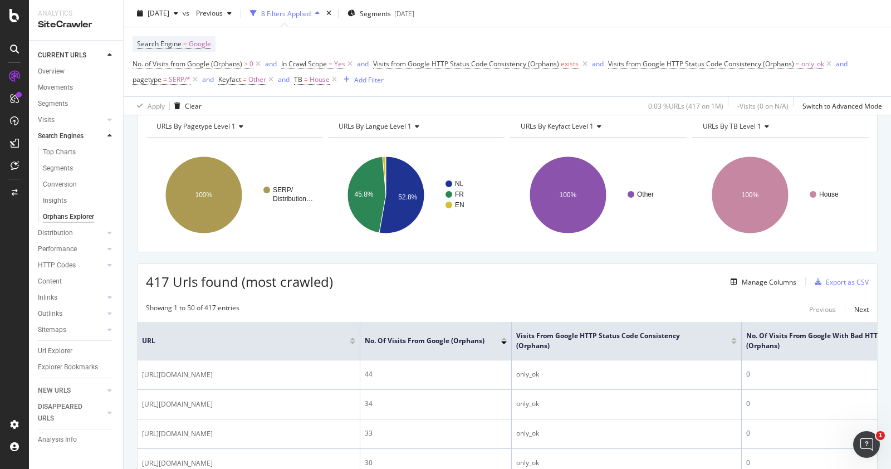
scroll to position [8, 0]
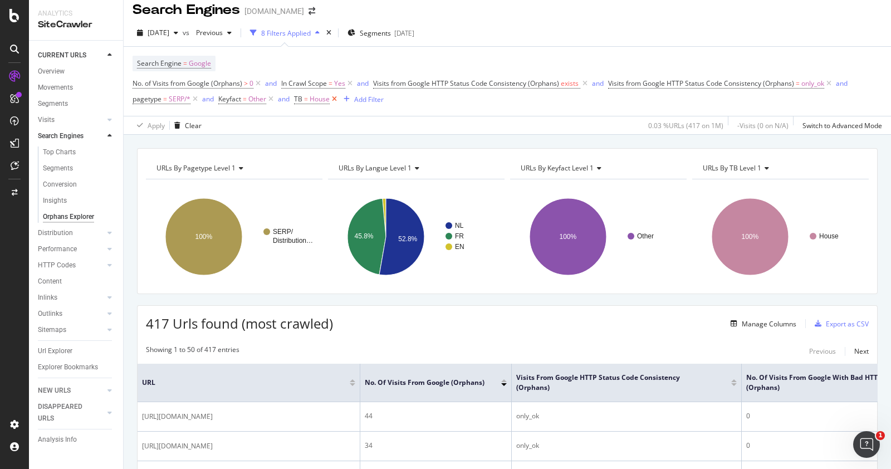
click at [336, 101] on icon at bounding box center [334, 99] width 9 height 11
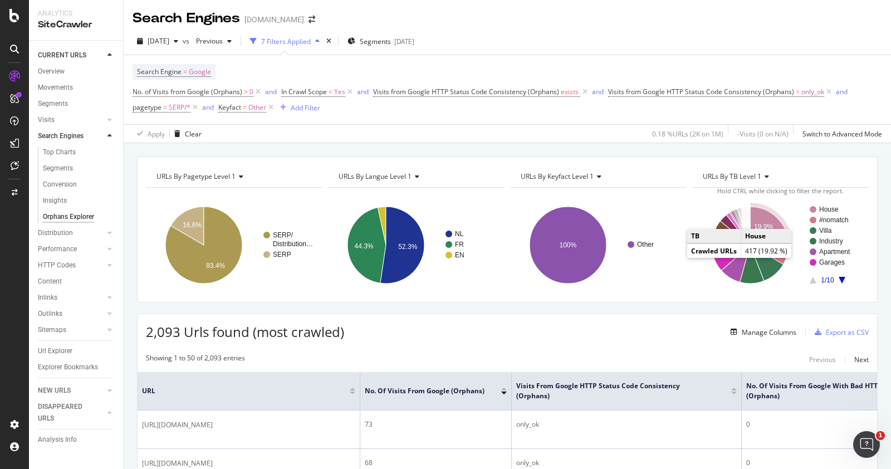
click at [757, 221] on icon "A chart." at bounding box center [768, 226] width 37 height 38
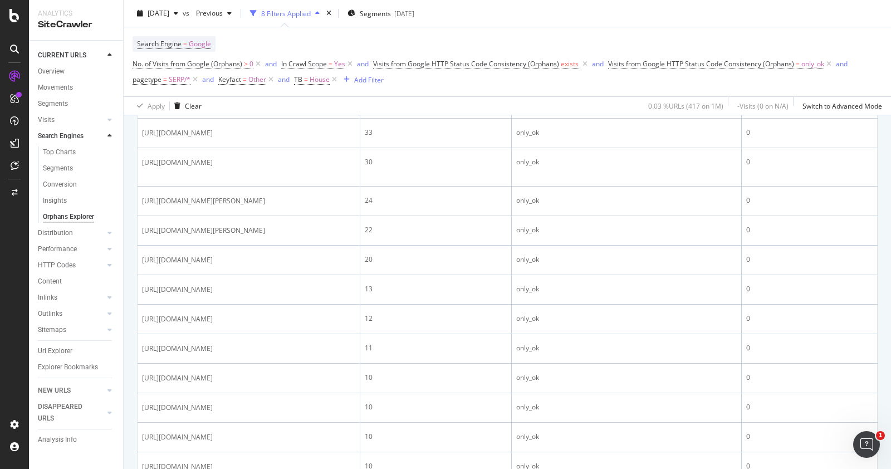
scroll to position [141, 0]
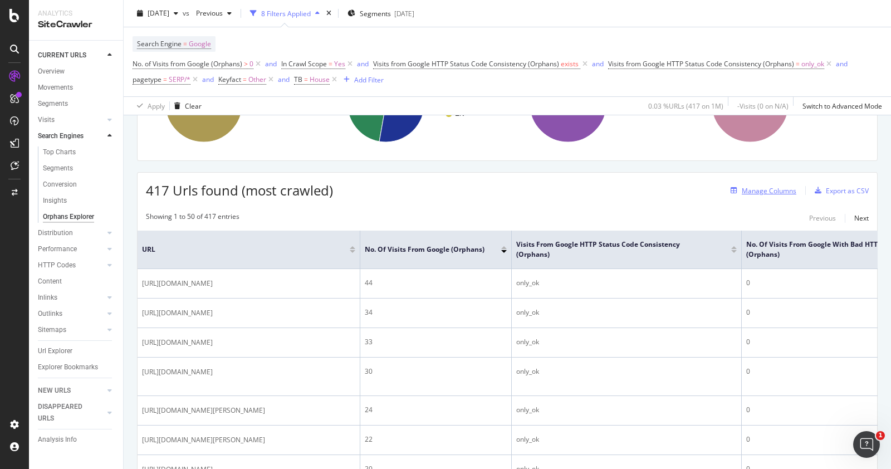
click at [755, 193] on div "Manage Columns" at bounding box center [769, 190] width 55 height 9
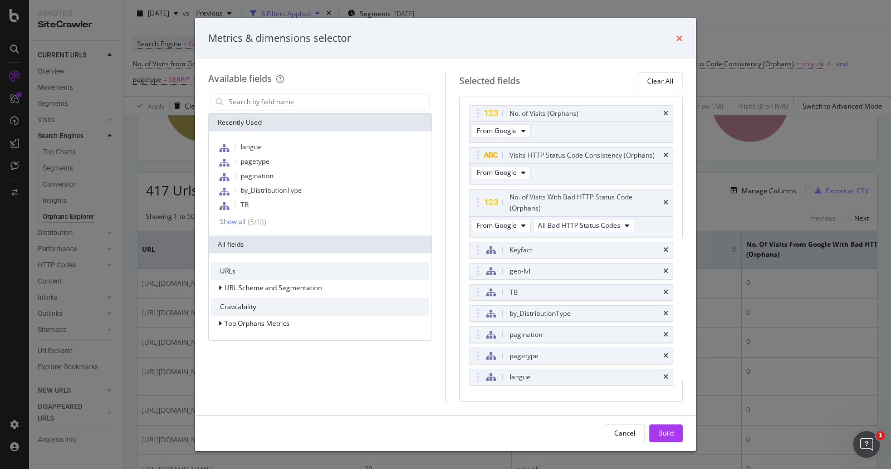
click at [682, 36] on icon "times" at bounding box center [679, 38] width 7 height 9
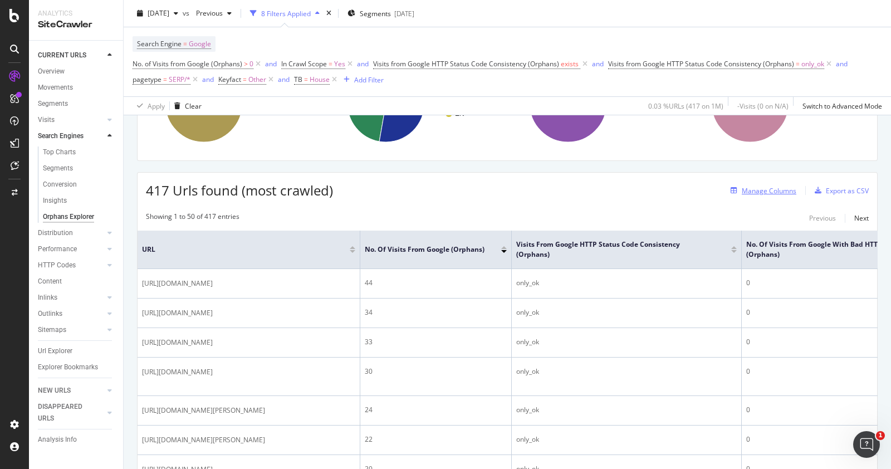
click at [761, 191] on div "Manage Columns" at bounding box center [769, 190] width 55 height 9
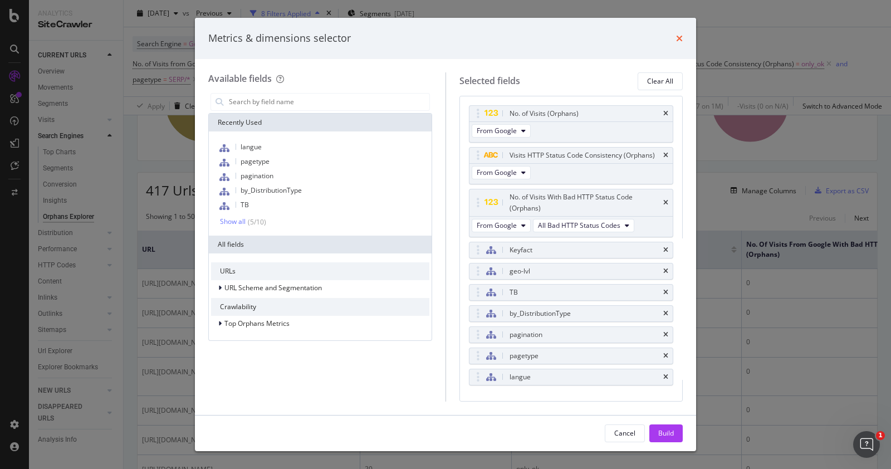
click at [682, 36] on icon "times" at bounding box center [679, 38] width 7 height 9
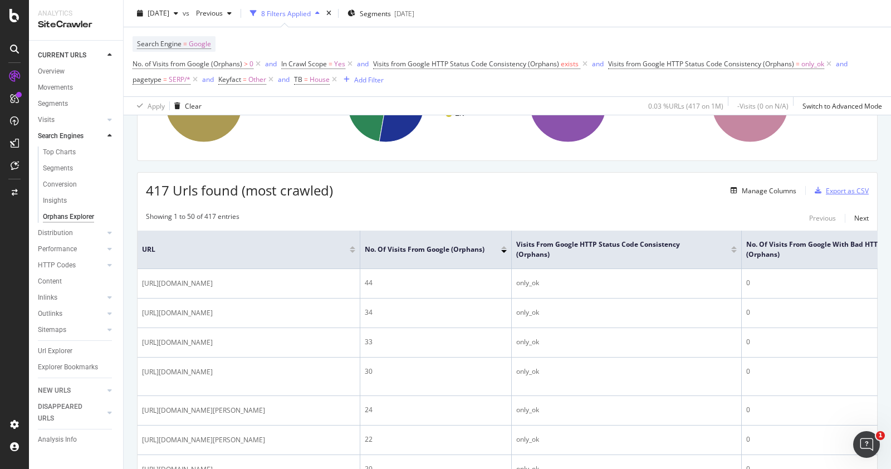
click at [826, 187] on div "Export as CSV" at bounding box center [847, 190] width 43 height 9
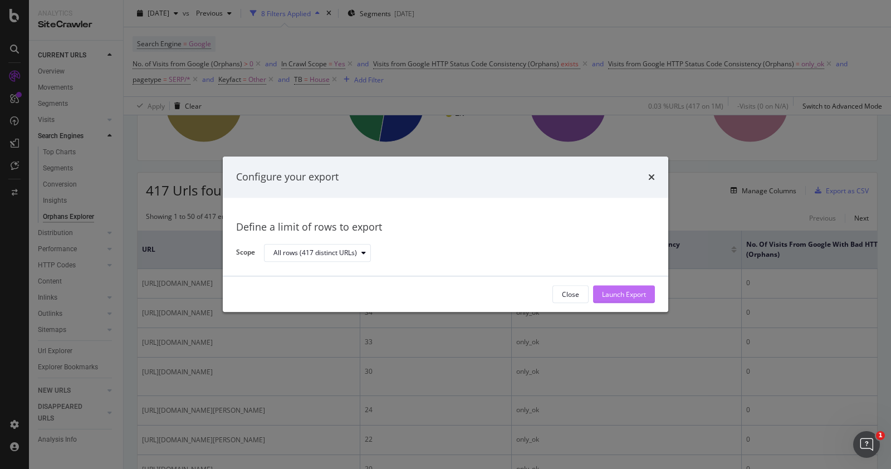
click at [622, 293] on div "Launch Export" at bounding box center [624, 294] width 44 height 9
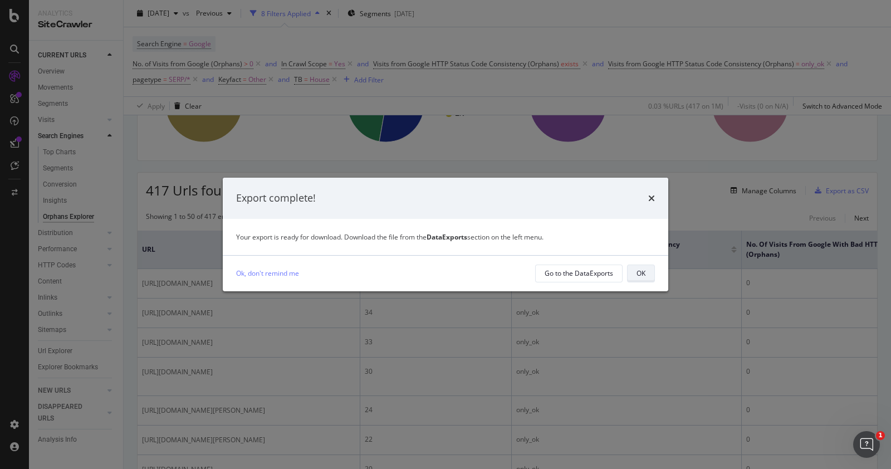
click at [643, 271] on div "OK" at bounding box center [641, 272] width 9 height 9
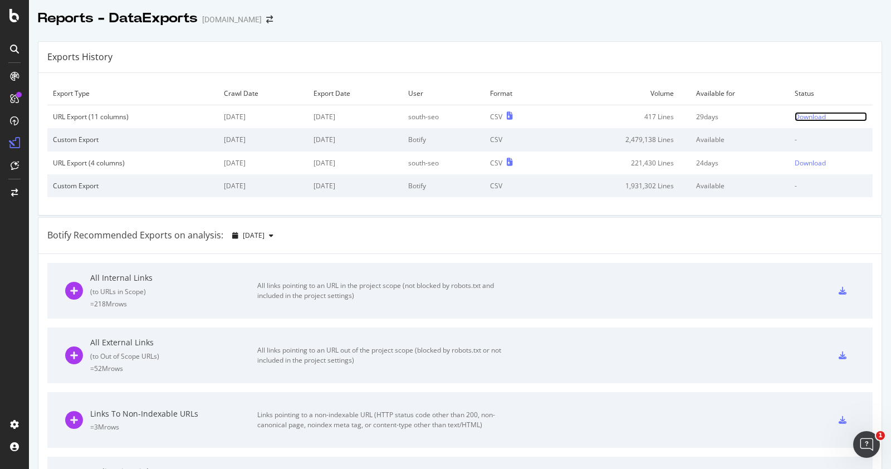
click at [795, 112] on div "Download" at bounding box center [810, 116] width 31 height 9
click at [20, 14] on div at bounding box center [14, 15] width 27 height 13
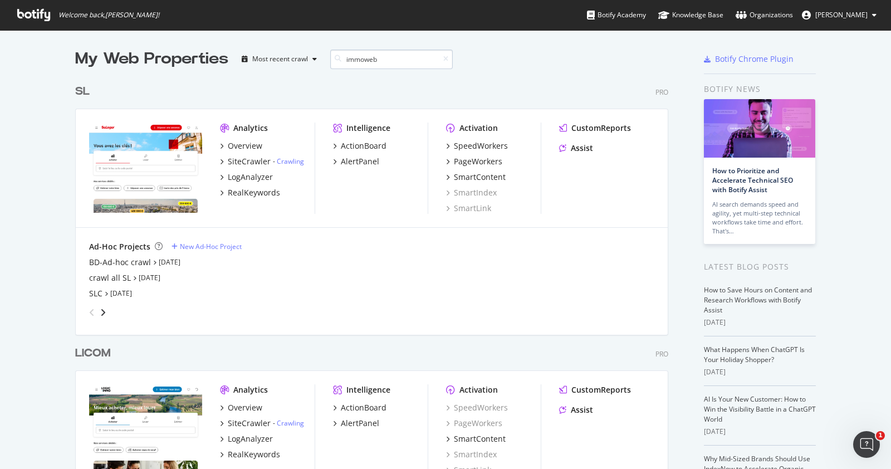
scroll to position [512, 591]
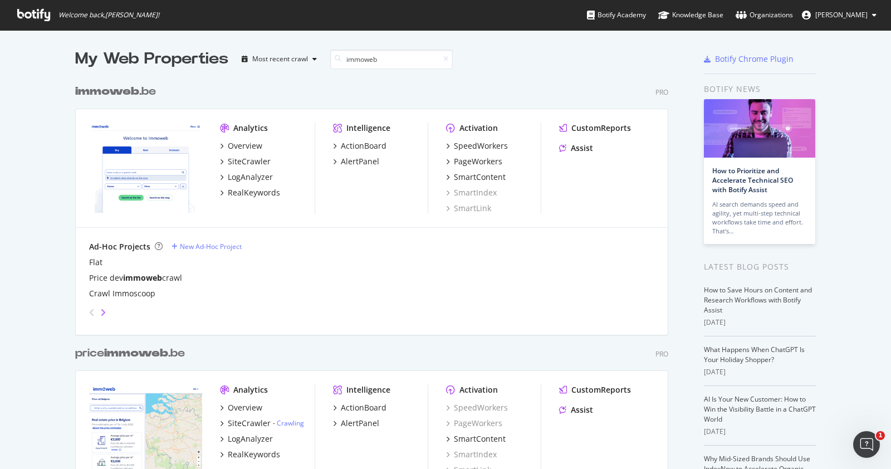
type input "immoweb"
click at [100, 310] on icon "angle-right" at bounding box center [103, 312] width 6 height 9
click at [86, 304] on div "angle-left" at bounding box center [92, 313] width 14 height 18
click at [100, 311] on icon "angle-right" at bounding box center [103, 312] width 6 height 9
click at [206, 243] on div "New Ad-Hoc Project" at bounding box center [211, 246] width 62 height 9
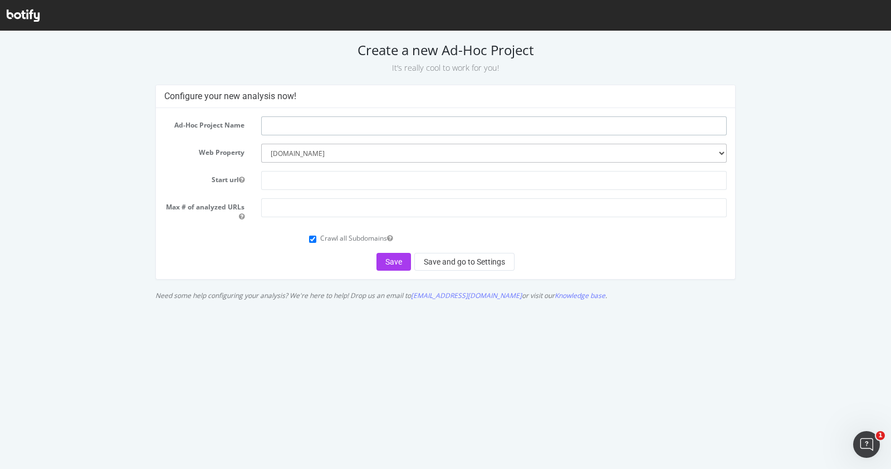
click at [330, 124] on input "text" at bounding box center [494, 125] width 466 height 19
type input "Test iwb urls"
click at [293, 180] on input "text" at bounding box center [494, 180] width 466 height 19
paste input "https://www.immoweb.be/fr"
type input "https://www.immoweb.be/fr"
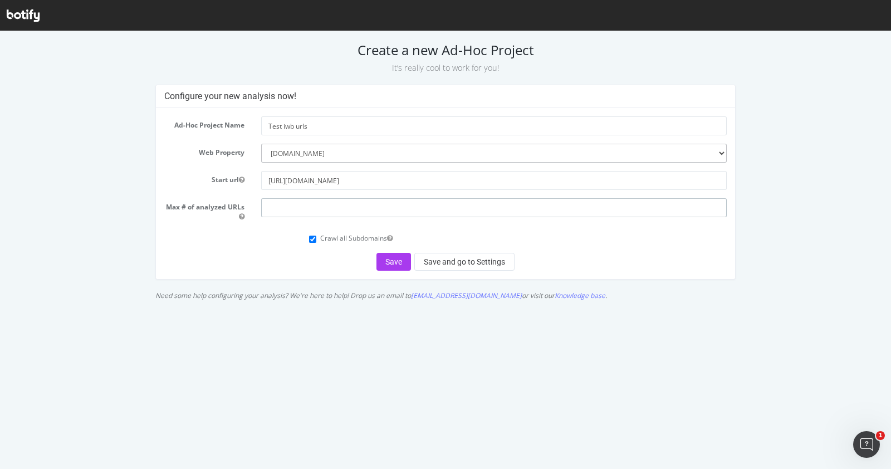
click at [301, 207] on input "number" at bounding box center [494, 207] width 466 height 19
type input "1000"
click at [396, 261] on button "Save" at bounding box center [393, 262] width 35 height 18
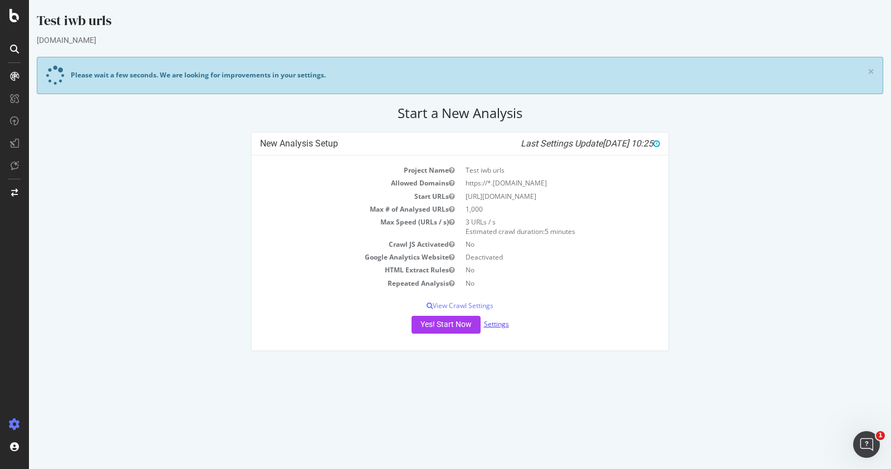
click at [500, 325] on link "Settings" at bounding box center [496, 323] width 25 height 9
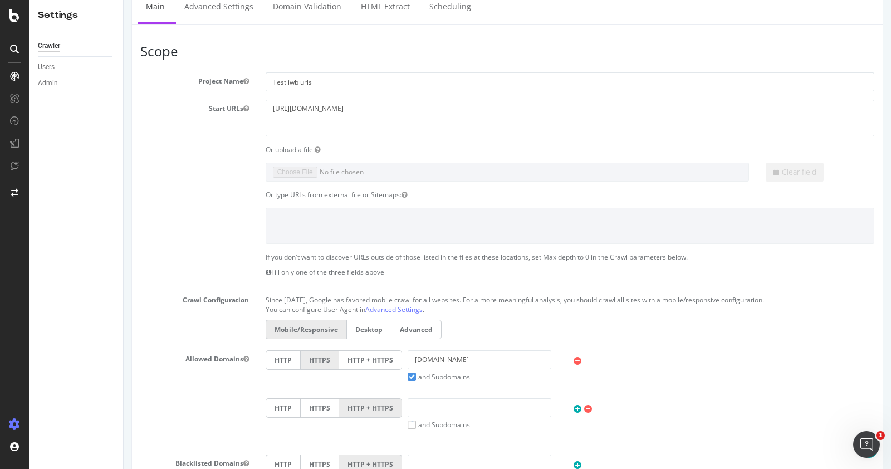
scroll to position [153, 0]
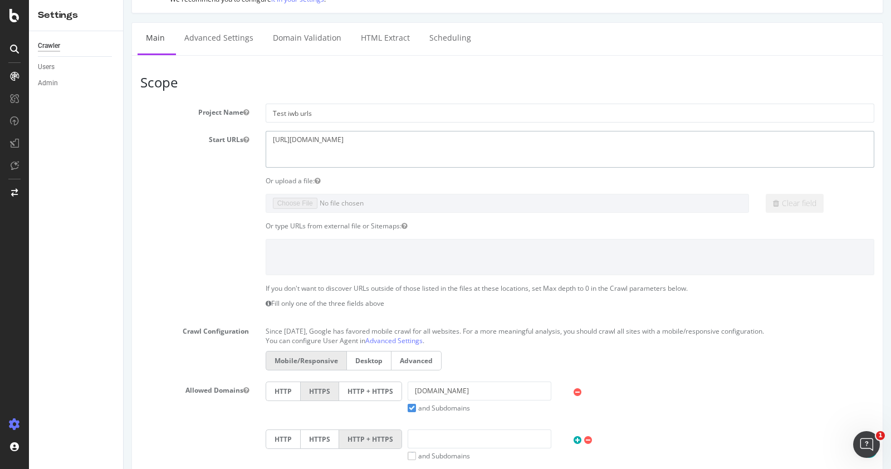
drag, startPoint x: 373, startPoint y: 137, endPoint x: 206, endPoint y: 133, distance: 167.1
click at [206, 133] on div "Start URLs https://www.immoweb.be/fr" at bounding box center [507, 149] width 751 height 36
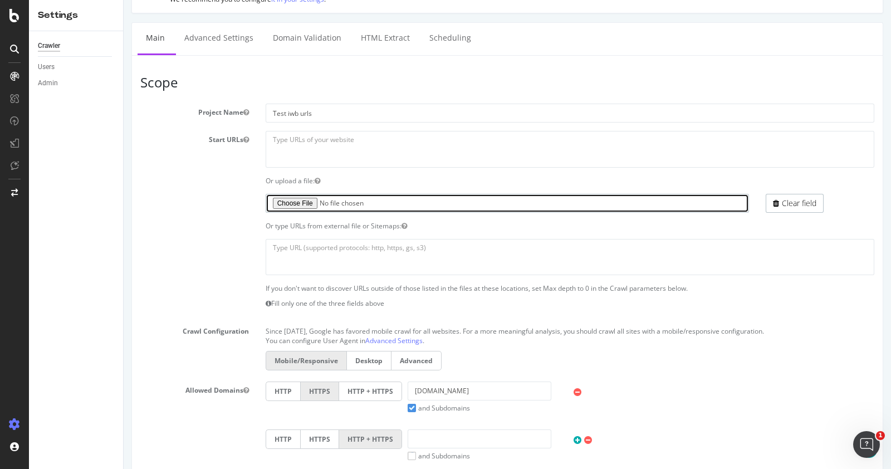
click at [292, 202] on input "file" at bounding box center [508, 203] width 484 height 19
type input "C:\fakepath\ORPHAN URLS SERPS HOUSE.txt"
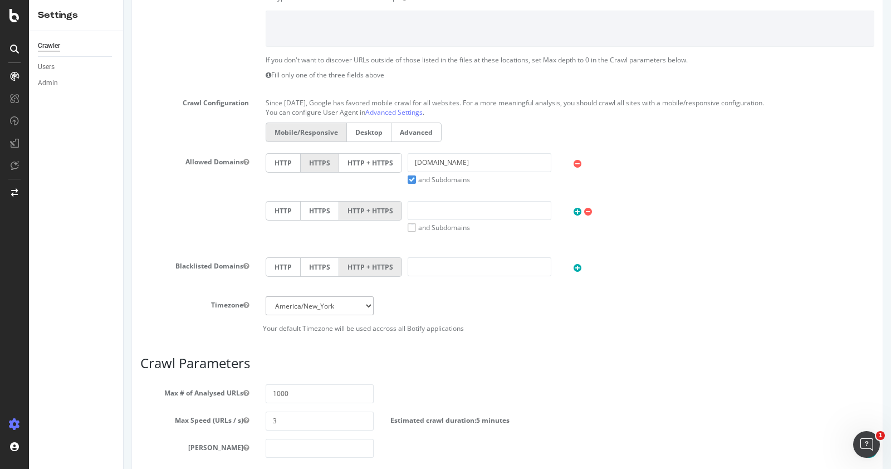
scroll to position [482, 0]
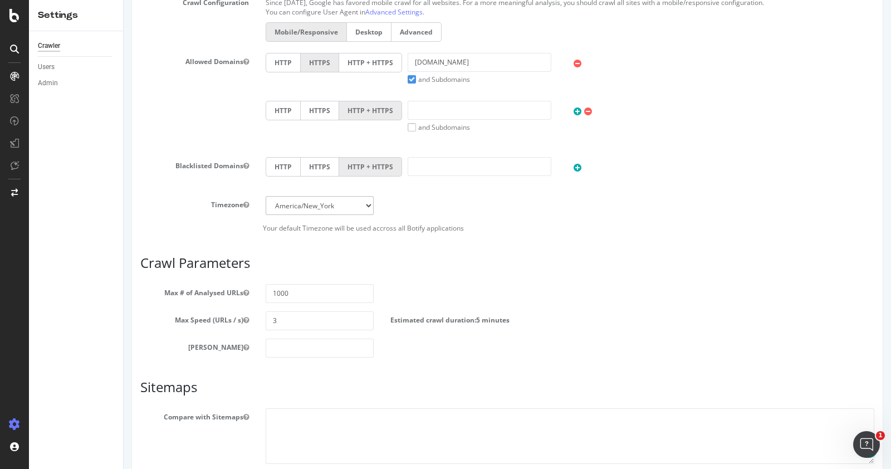
click at [299, 280] on article "Crawl Parameters Max # of Analysed URLs 1000 Max Speed (URLs / s) 3 Estimated c…" at bounding box center [507, 307] width 734 height 102
drag, startPoint x: 298, startPoint y: 291, endPoint x: 228, endPoint y: 289, distance: 69.6
click at [228, 289] on div "Max # of Analysed URLs 1000" at bounding box center [507, 293] width 751 height 19
type input "450"
click at [547, 266] on h3 "Crawl Parameters" at bounding box center [507, 263] width 734 height 14
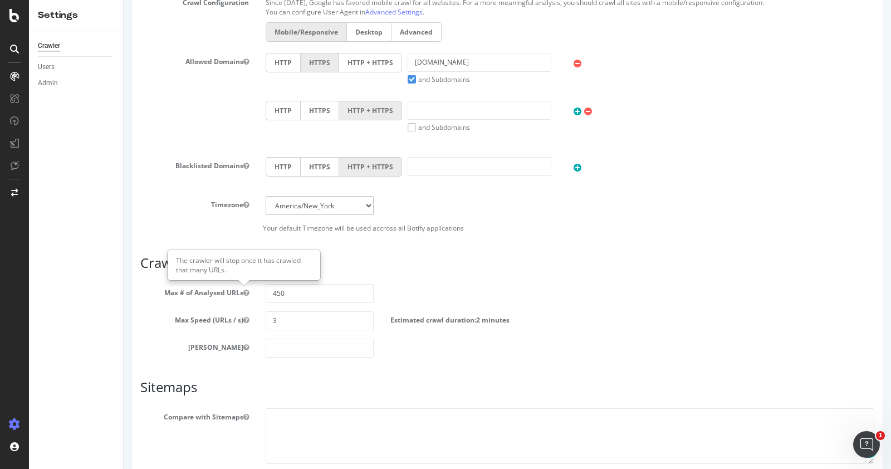
click at [372, 205] on div "Africa/Abidjan Africa/Accra Africa/Addis_Ababa Africa/Algiers Africa/Asmara Afr…" at bounding box center [319, 205] width 125 height 19
click at [361, 204] on select "Africa/Abidjan Africa/Accra Africa/Addis_Ababa Africa/Algiers Africa/Asmara Afr…" at bounding box center [320, 205] width 109 height 19
click at [430, 197] on div "Timezone Africa/Abidjan Africa/Accra Africa/Addis_Ababa Africa/Algiers Africa/A…" at bounding box center [507, 205] width 751 height 19
click at [415, 284] on div "Max # of Analysed URLs 450" at bounding box center [507, 293] width 751 height 19
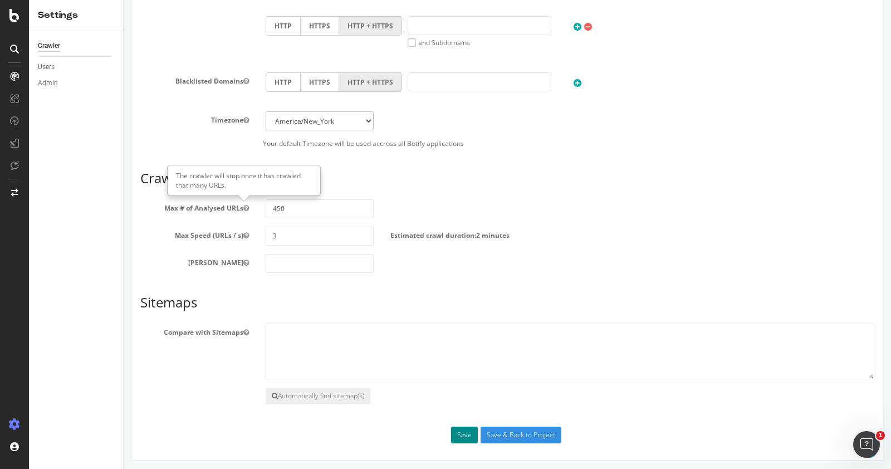
click at [458, 430] on button "Save" at bounding box center [464, 435] width 27 height 17
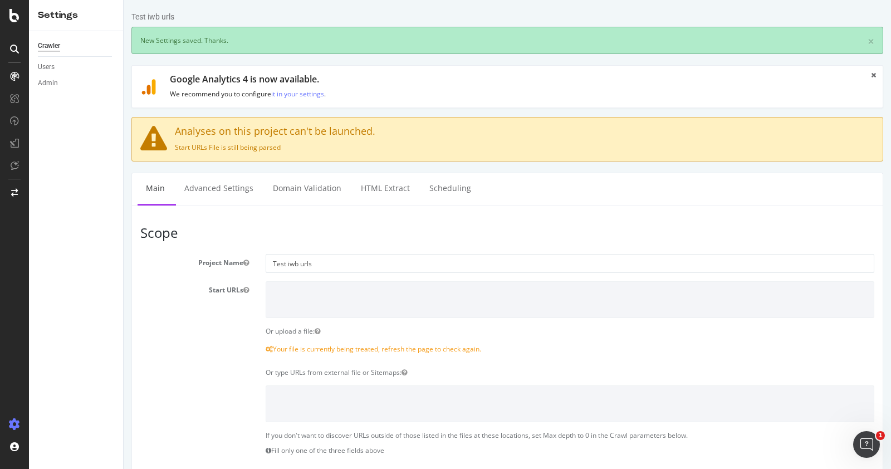
scroll to position [0, 0]
click at [236, 192] on link "Advanced Settings" at bounding box center [219, 188] width 86 height 31
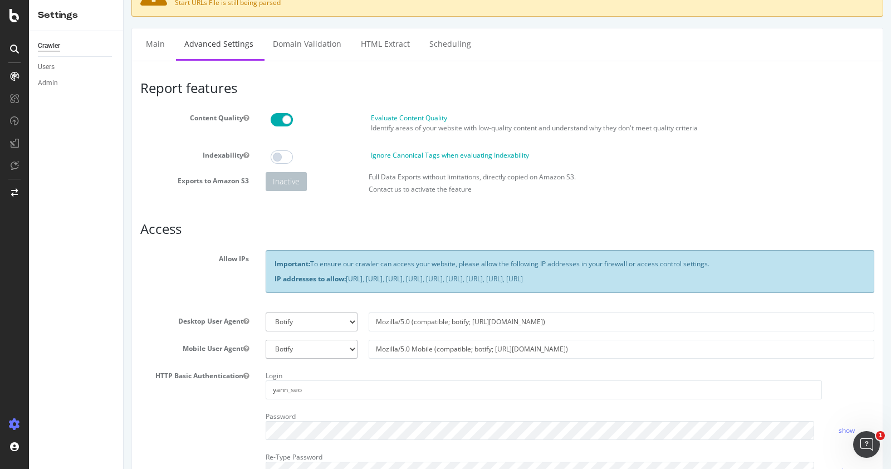
scroll to position [109, 0]
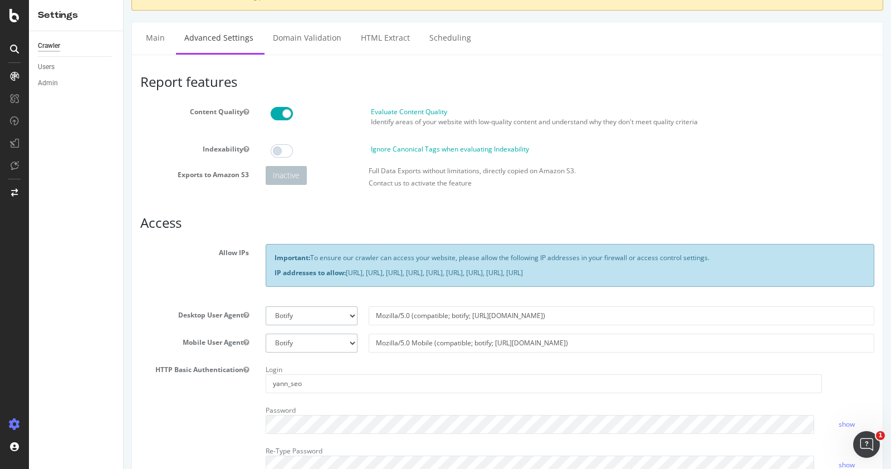
click at [344, 316] on select "Botify Googlebot Chrome Firefox Edge Custom" at bounding box center [312, 315] width 92 height 19
click at [346, 314] on select "Botify Googlebot Chrome Firefox Edge Custom" at bounding box center [312, 315] width 92 height 19
click at [352, 311] on select "Botify Googlebot Chrome Firefox Edge Custom" at bounding box center [312, 315] width 92 height 19
click at [565, 316] on input "Mozilla/5.0 (compatible; botify; http://botify.com)" at bounding box center [622, 315] width 506 height 19
drag, startPoint x: 565, startPoint y: 316, endPoint x: 350, endPoint y: 310, distance: 215.6
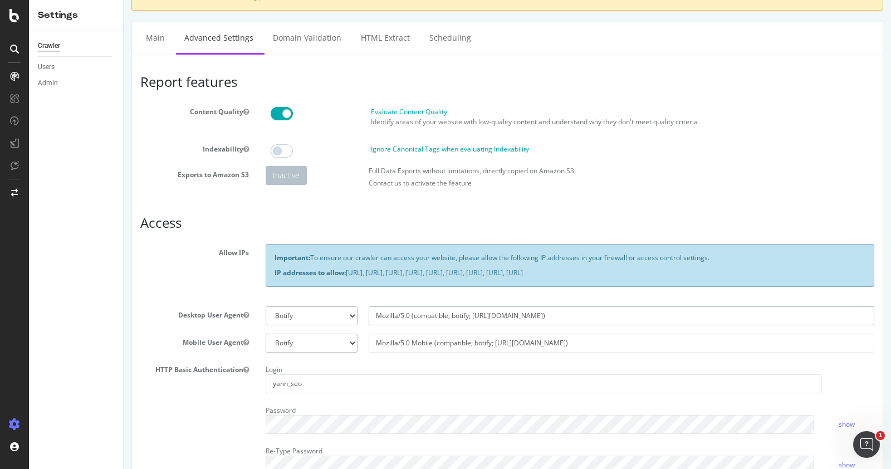
click at [350, 310] on div "Botify Googlebot Chrome Firefox Edge Custom Mozilla/5.0 (compatible; botify; ht…" at bounding box center [570, 315] width 620 height 19
click at [369, 342] on input "Mozilla/5.0 Mobile (compatible; botify; http://botify.com)" at bounding box center [622, 343] width 506 height 19
type input "bMozilla/5.0 Mobile (compatible; botify; http://botify.com)"
select select
type input "bMozilla/5.0 Mobile (compatible; botify; http://botify.com)"
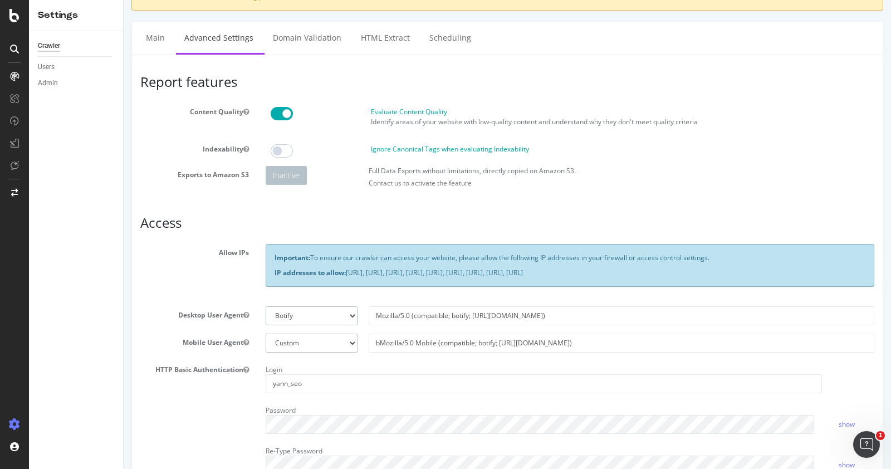
click at [344, 309] on select "Botify Googlebot Chrome Firefox Edge Custom" at bounding box center [312, 315] width 92 height 19
select select
click at [266, 306] on select "Botify Googlebot Chrome Firefox Edge Custom" at bounding box center [312, 315] width 92 height 19
click at [439, 322] on input "text" at bounding box center [622, 315] width 506 height 19
paste input "Bobify-SEO"
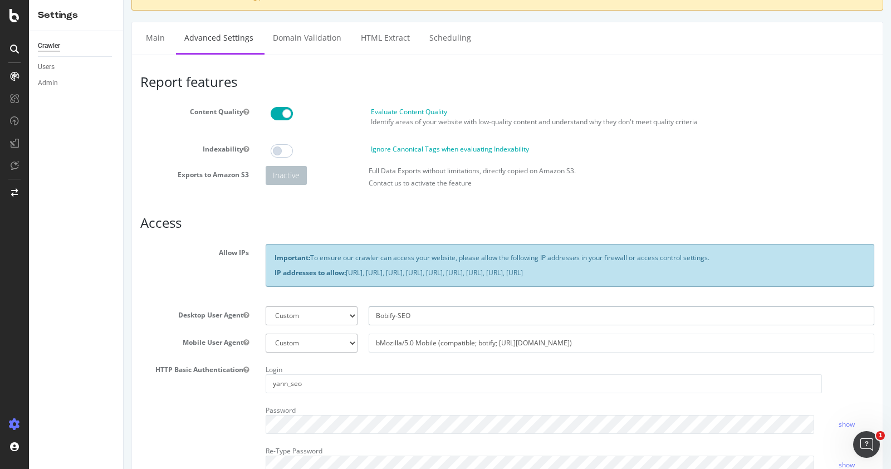
scroll to position [118, 0]
type input "Bobify-SEO"
drag, startPoint x: 557, startPoint y: 338, endPoint x: 309, endPoint y: 346, distance: 248.0
click at [309, 346] on div "Botify Googlebot Safari iPhone Safari iPad Chrome Android Custom bMozilla/5.0 M…" at bounding box center [570, 343] width 620 height 19
paste input "Bobify-SEO"
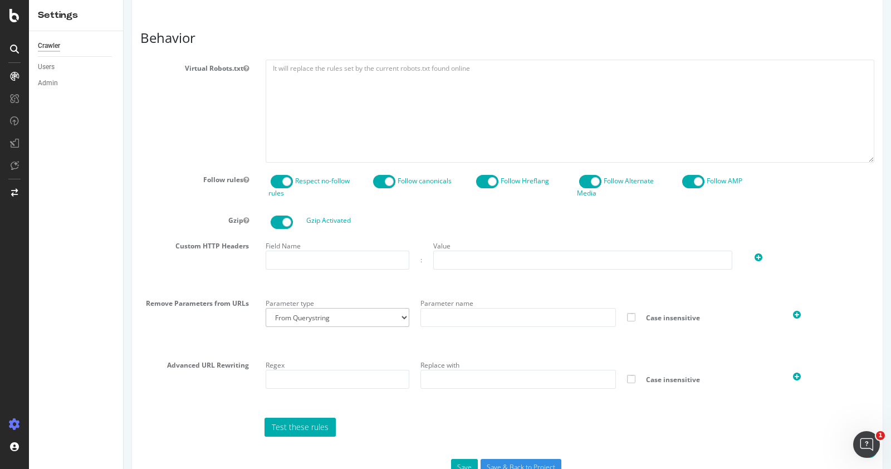
scroll to position [626, 0]
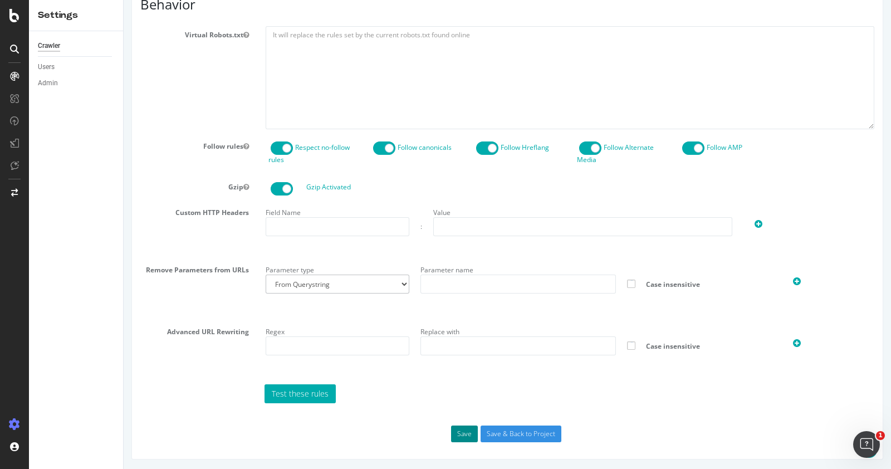
type input "Bobify-SEO"
click at [457, 431] on button "Save" at bounding box center [464, 433] width 27 height 17
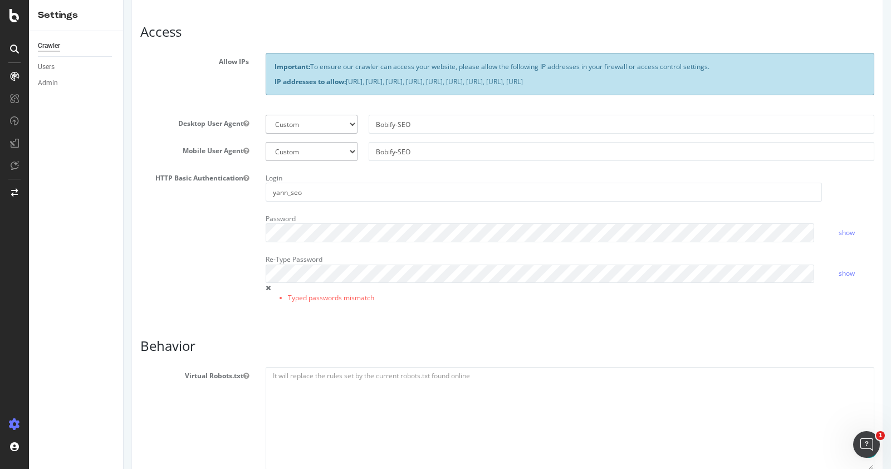
scroll to position [311, 0]
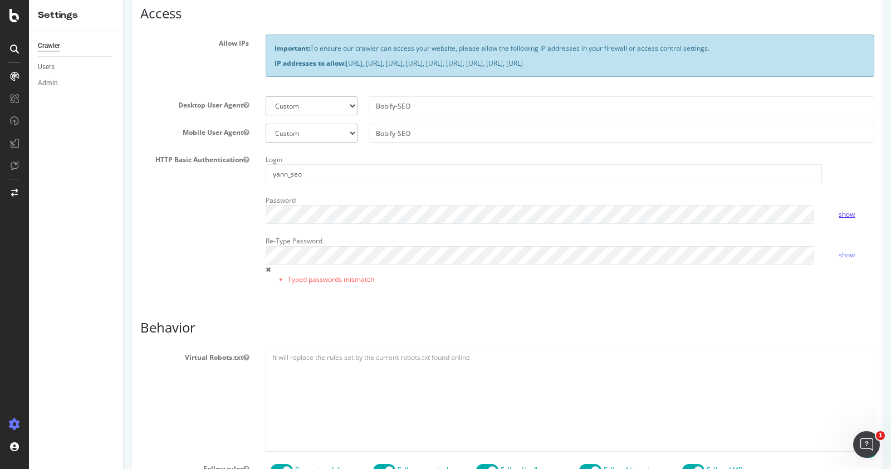
click at [840, 211] on link "show" at bounding box center [847, 213] width 16 height 9
click at [253, 213] on div "HTTP Basic Authentication Login yann_seo Password hide Re-Type Password Typed p…" at bounding box center [507, 224] width 751 height 146
click at [211, 227] on div "HTTP Basic Authentication Login yann_seo Password hide Re-Type Password Typed p…" at bounding box center [507, 224] width 751 height 146
click at [841, 211] on link "hide" at bounding box center [845, 213] width 13 height 9
click at [841, 211] on link "show" at bounding box center [847, 213] width 16 height 9
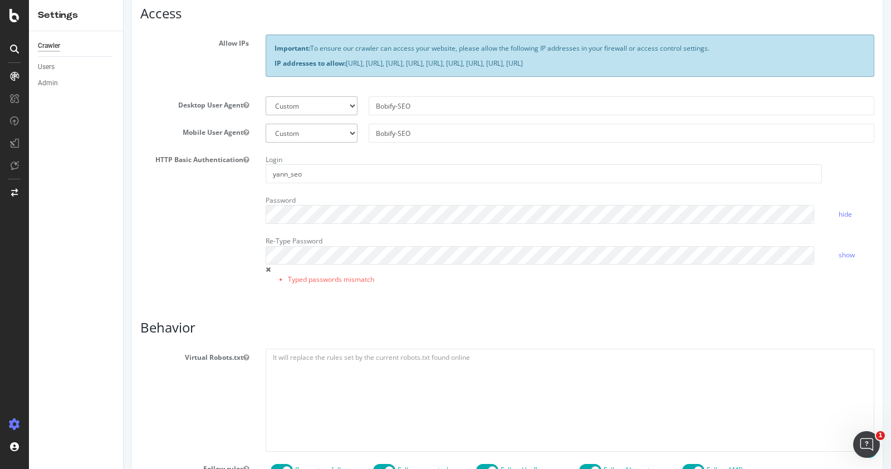
click at [725, 330] on h3 "Behavior" at bounding box center [507, 327] width 734 height 14
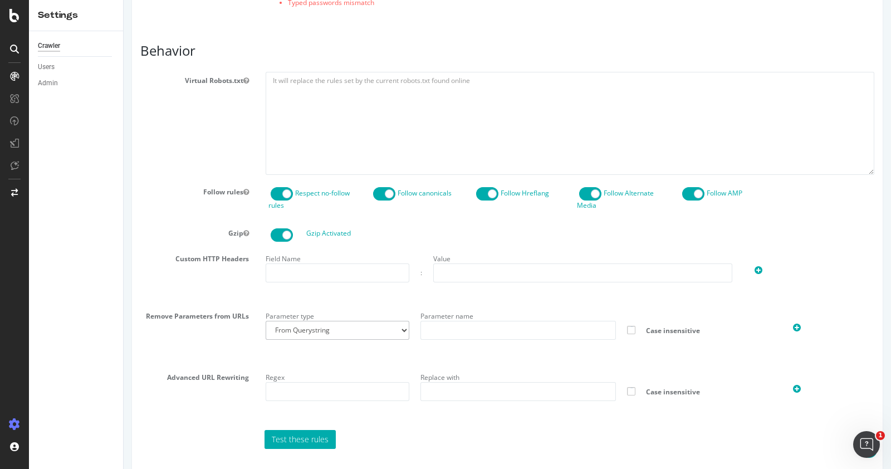
scroll to position [633, 0]
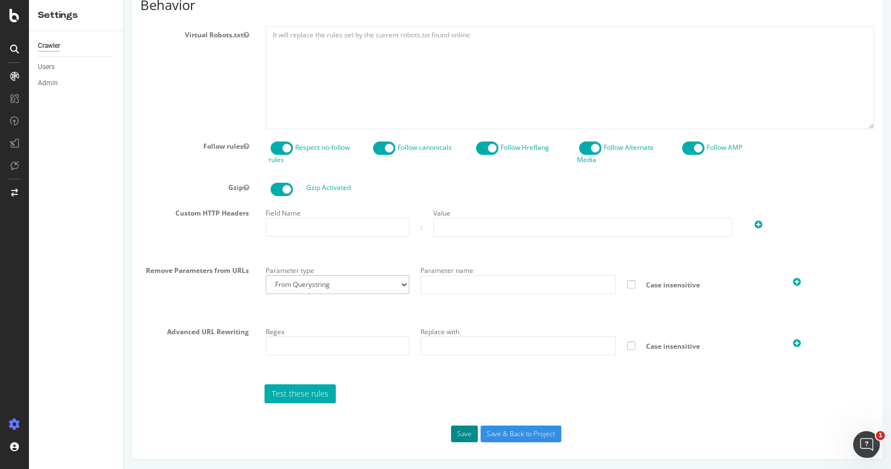
click at [453, 430] on button "Save" at bounding box center [464, 433] width 27 height 17
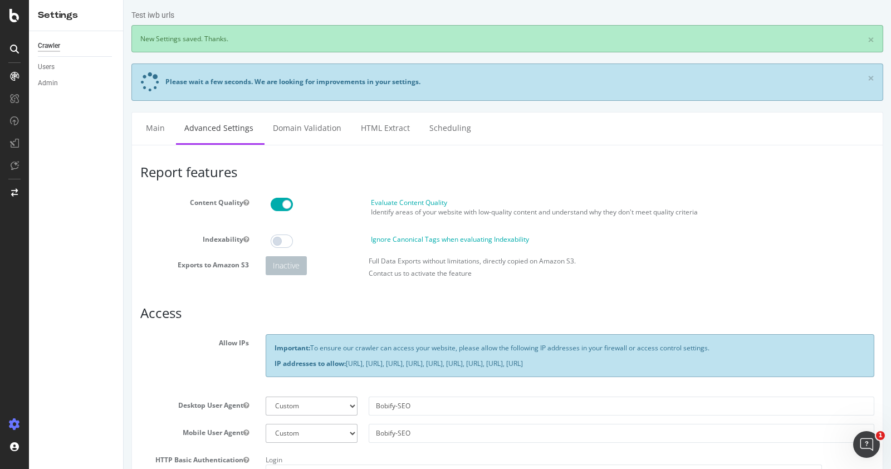
scroll to position [0, 0]
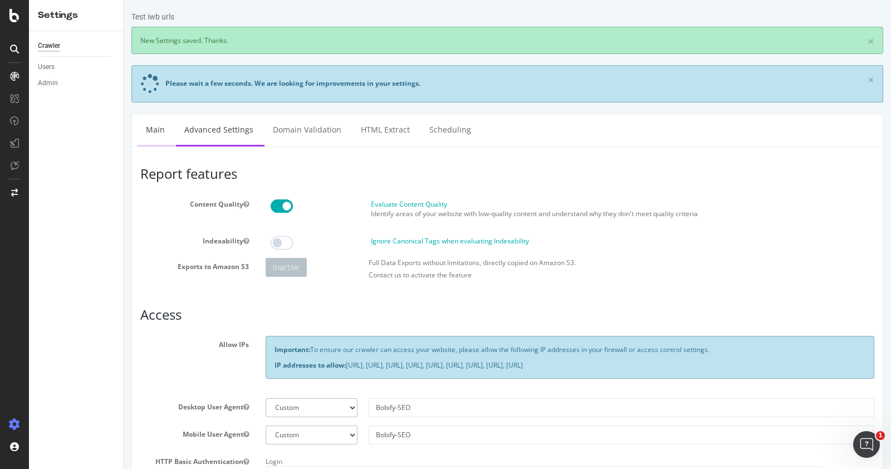
click at [159, 133] on link "Main" at bounding box center [156, 129] width 36 height 31
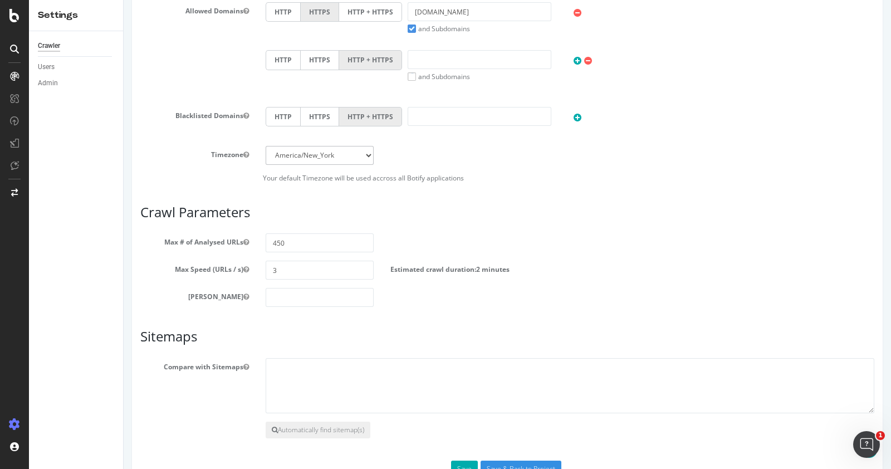
scroll to position [573, 0]
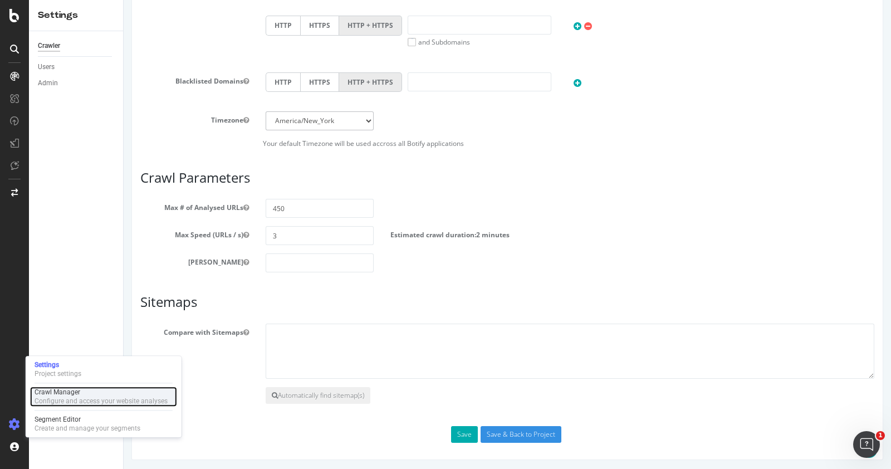
click at [54, 397] on div "Configure and access your website analyses" at bounding box center [101, 401] width 133 height 9
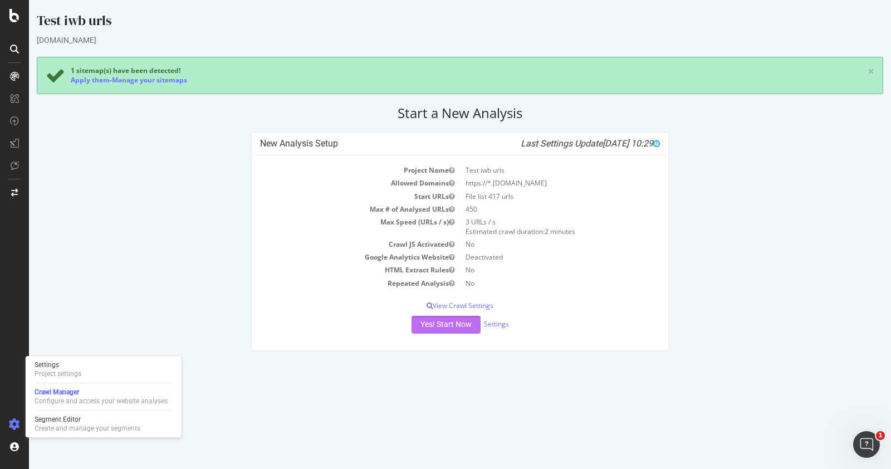
click at [455, 325] on button "Yes! Start Now" at bounding box center [446, 325] width 69 height 18
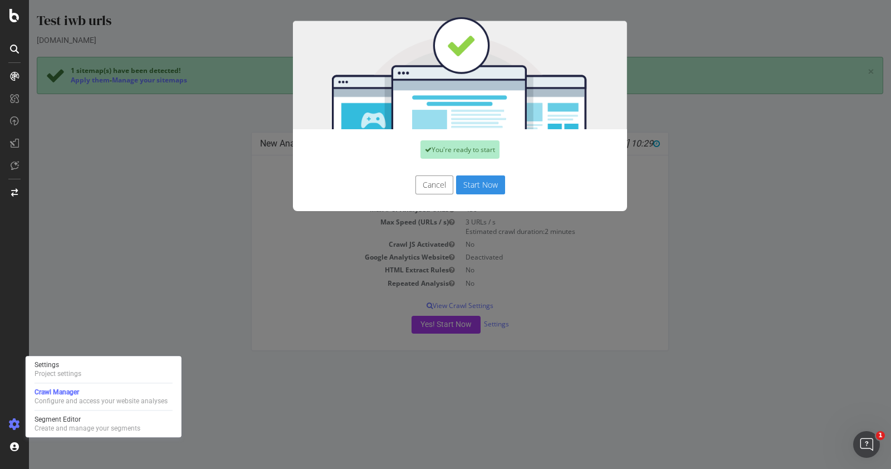
click at [485, 187] on button "Start Now" at bounding box center [480, 184] width 49 height 19
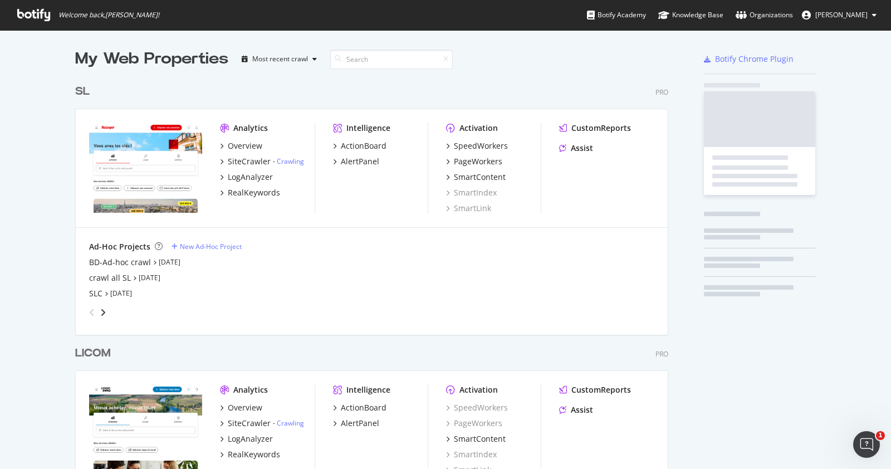
scroll to position [2966, 591]
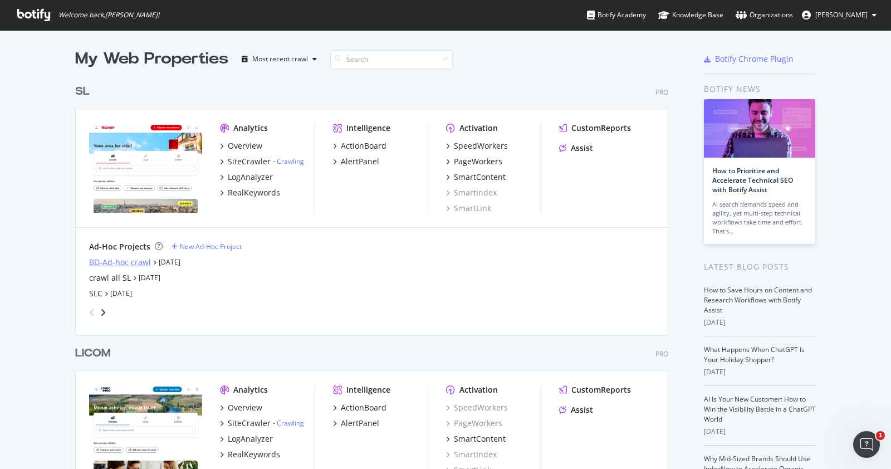
click at [135, 263] on div "BD-Ad-hoc crawl" at bounding box center [120, 262] width 62 height 11
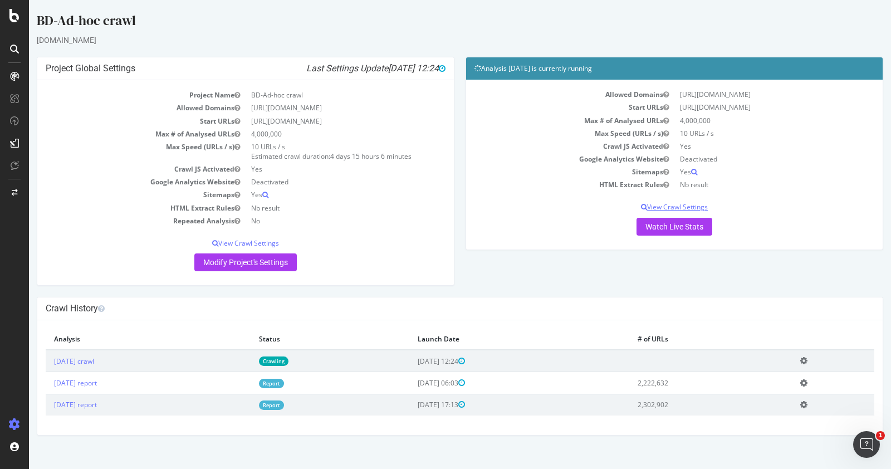
click at [681, 210] on p "View Crawl Settings" at bounding box center [674, 206] width 400 height 9
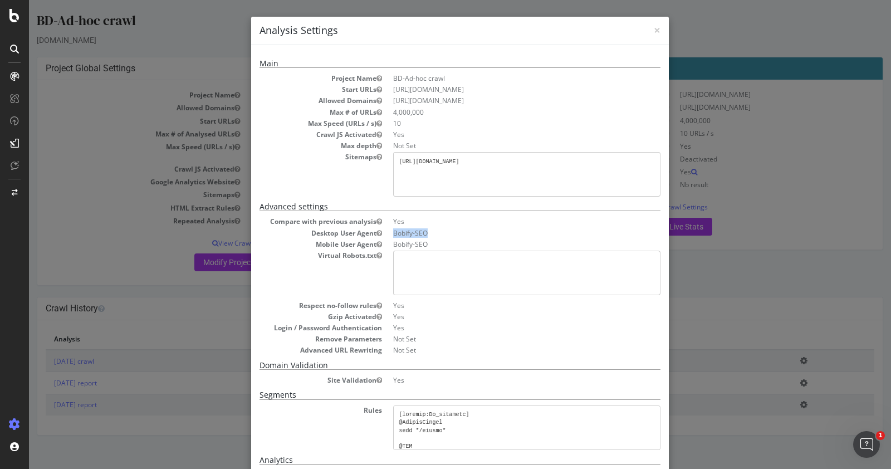
drag, startPoint x: 423, startPoint y: 230, endPoint x: 385, endPoint y: 232, distance: 37.9
click at [385, 232] on dl "Compare with previous analysis Yes Desktop User Agent Bobify-SEO Mobile User Ag…" at bounding box center [460, 286] width 401 height 138
copy dd "Bobify-SEO"
click at [654, 31] on span "×" at bounding box center [657, 30] width 7 height 16
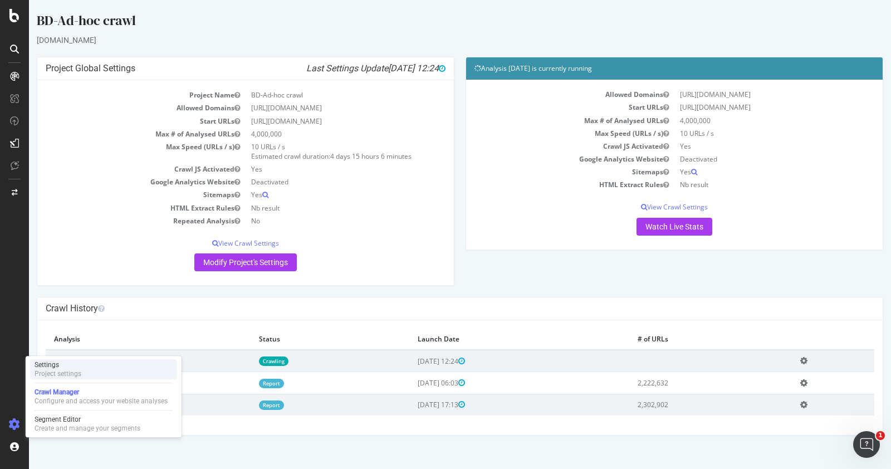
click at [72, 368] on div "Settings" at bounding box center [58, 364] width 47 height 9
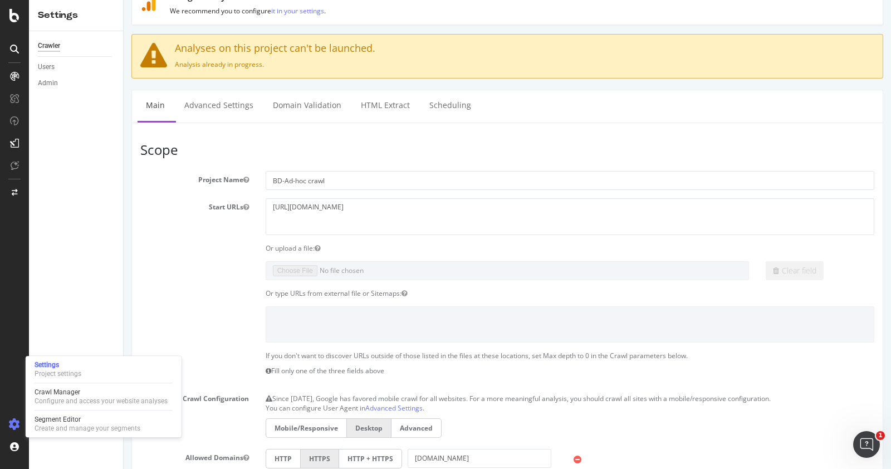
scroll to position [11, 0]
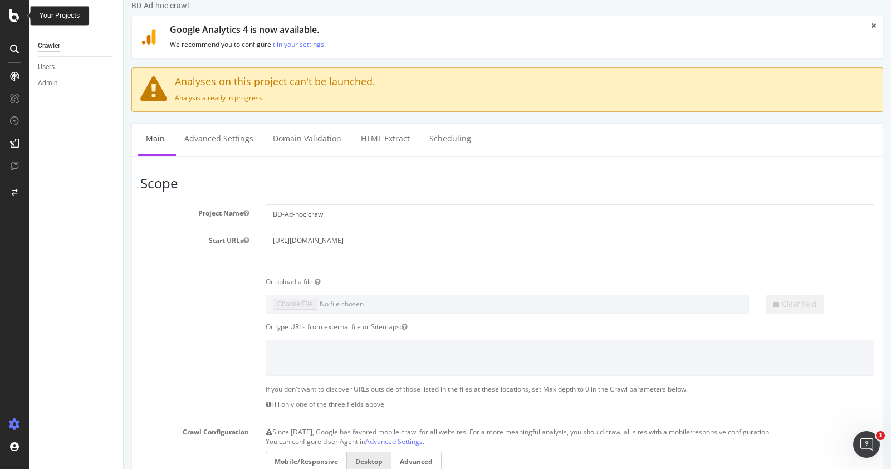
click at [11, 19] on icon at bounding box center [14, 15] width 10 height 13
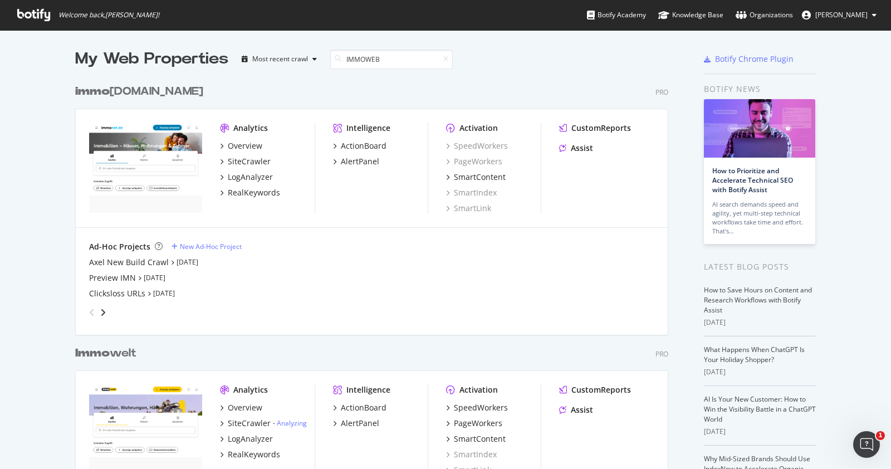
scroll to position [512, 591]
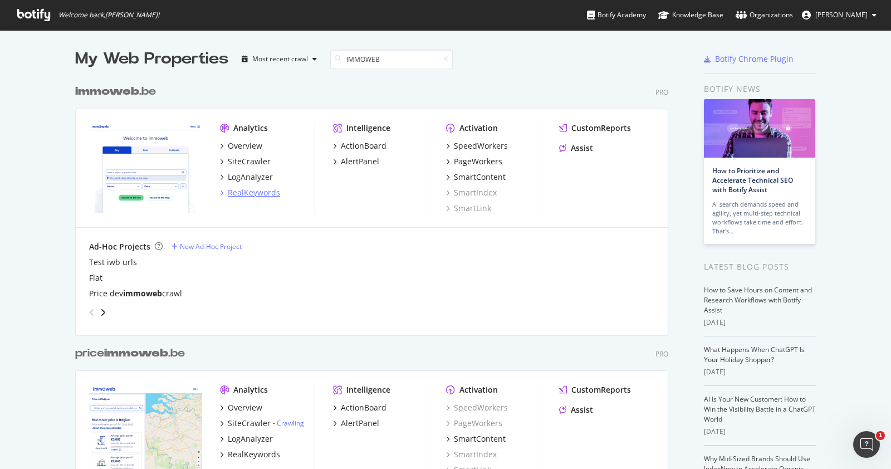
type input "IMMOWEB"
click at [270, 196] on div "RealKeywords" at bounding box center [254, 192] width 52 height 11
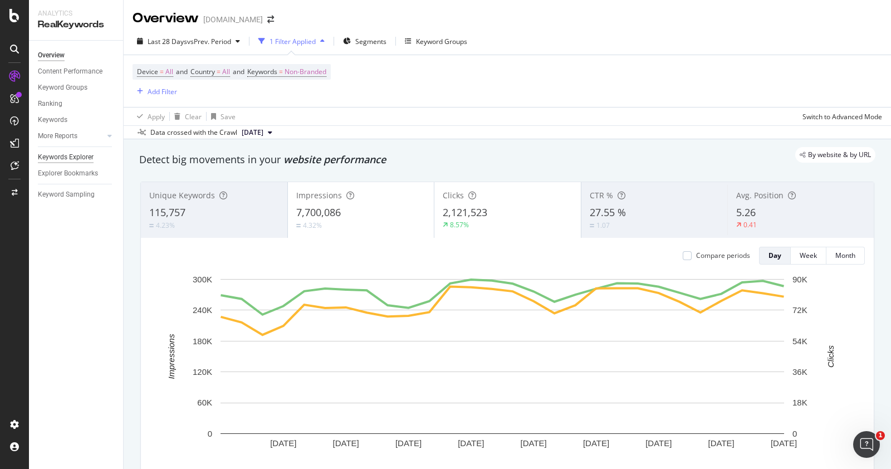
click at [74, 155] on div "Keywords Explorer" at bounding box center [66, 157] width 56 height 12
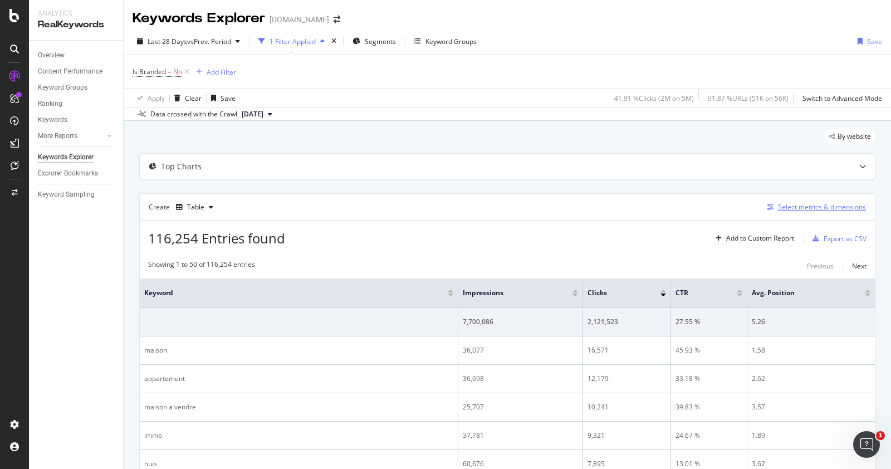
click at [784, 206] on div "Select metrics & dimensions" at bounding box center [822, 206] width 88 height 9
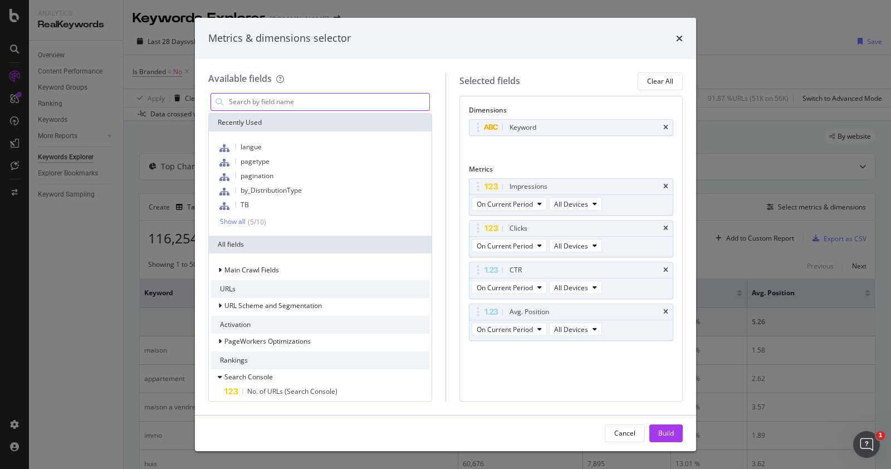
click at [307, 101] on input "modal" at bounding box center [329, 102] width 202 height 17
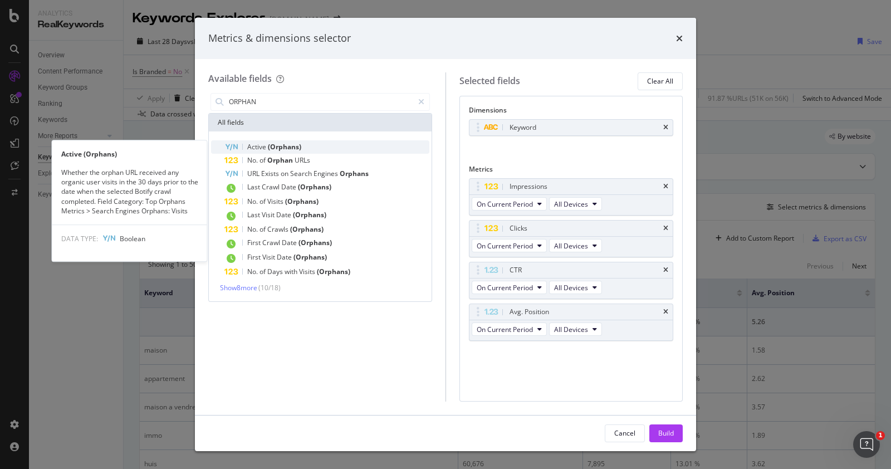
type input "ORPHAN"
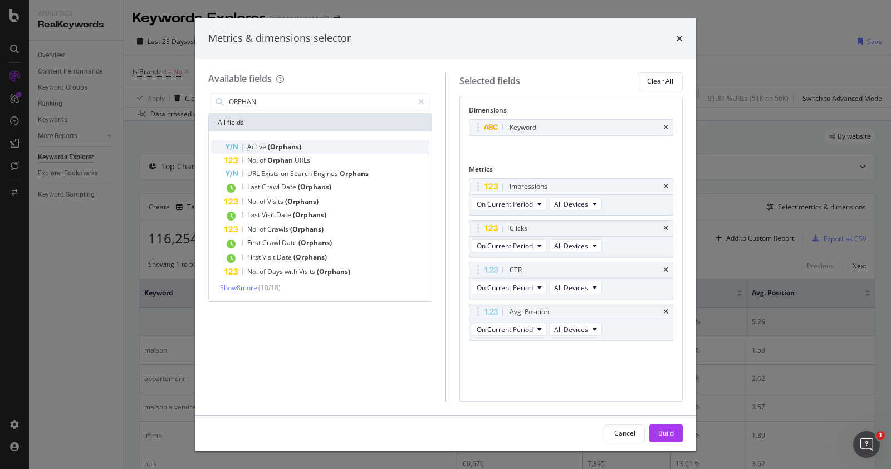
click at [285, 143] on span "(Orphans)" at bounding box center [284, 146] width 33 height 9
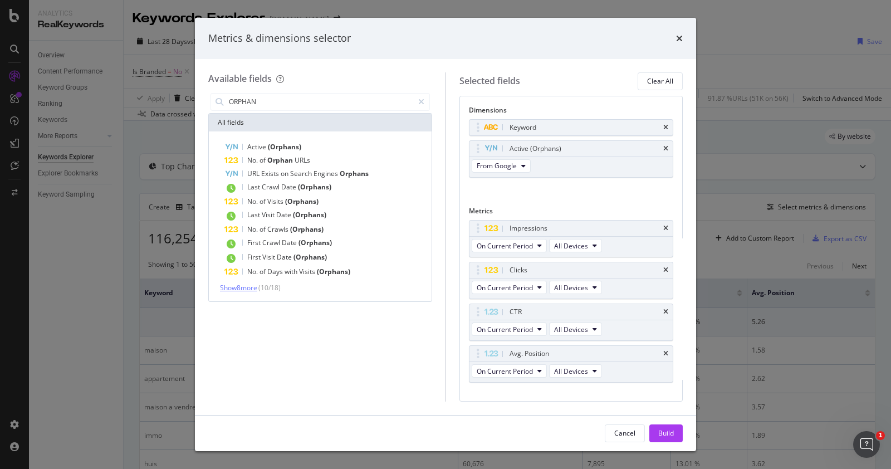
click at [241, 285] on span "Show 8 more" at bounding box center [238, 287] width 37 height 9
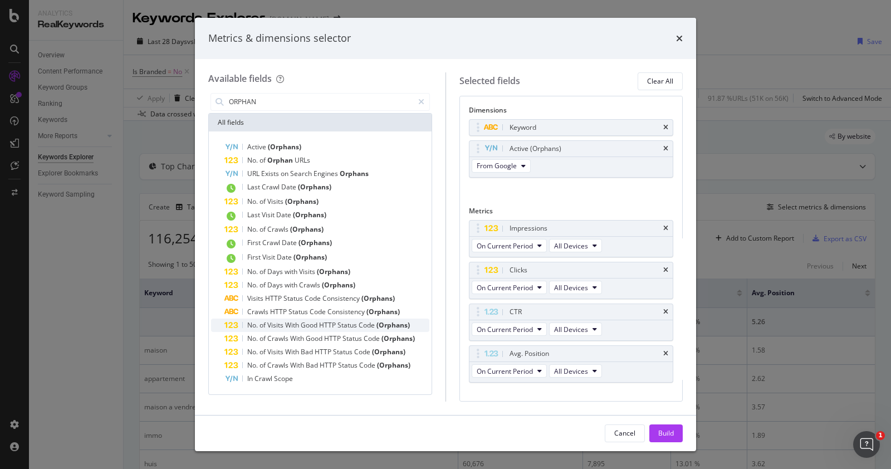
click at [341, 325] on span "Status" at bounding box center [347, 324] width 21 height 9
